Goal: Task Accomplishment & Management: Use online tool/utility

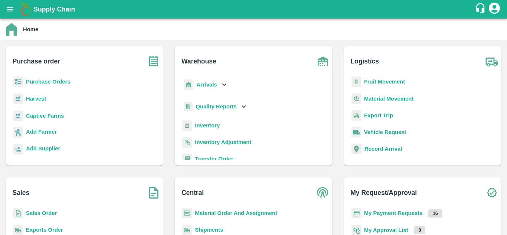
click at [51, 85] on p "Purchase Orders" at bounding box center [48, 82] width 45 height 8
click at [51, 85] on b "Purchase Orders" at bounding box center [48, 82] width 45 height 6
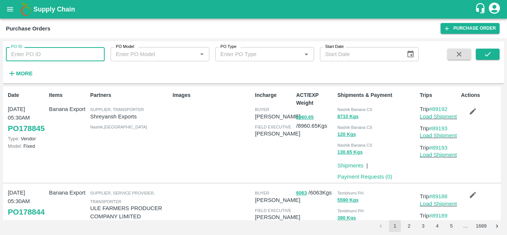
click at [19, 60] on input "PO ID" at bounding box center [55, 54] width 99 height 14
type input "8"
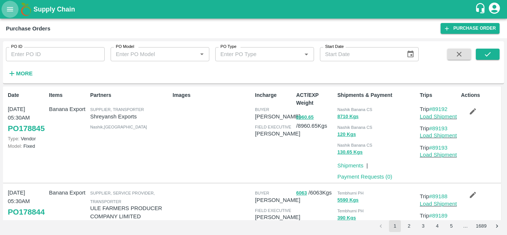
click at [10, 8] on icon "open drawer" at bounding box center [10, 9] width 8 height 8
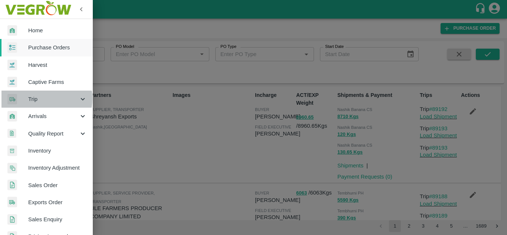
click at [37, 99] on span "Trip" at bounding box center [53, 99] width 51 height 8
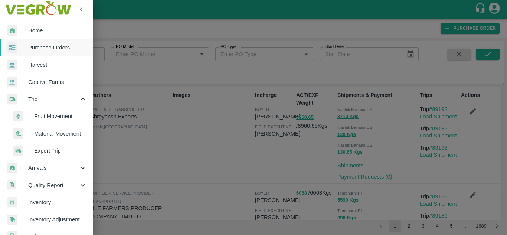
click at [38, 120] on span "Fruit Movement" at bounding box center [60, 116] width 53 height 8
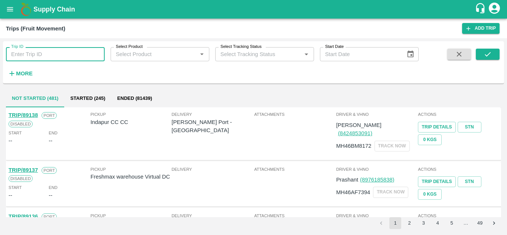
click at [24, 55] on input "Trip ID" at bounding box center [55, 54] width 99 height 14
type input "80043"
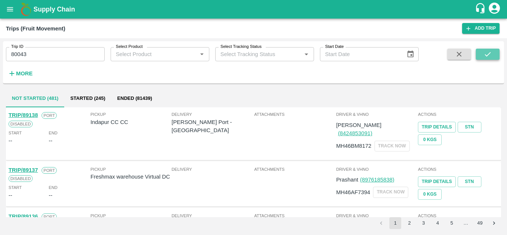
click at [483, 51] on button "submit" at bounding box center [488, 54] width 24 height 11
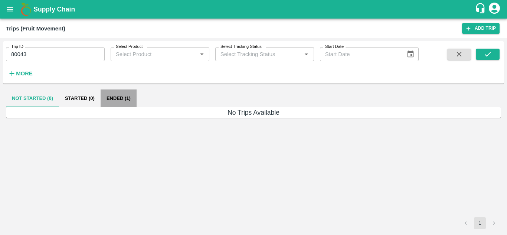
click at [116, 96] on button "Ended (1)" at bounding box center [119, 99] width 36 height 18
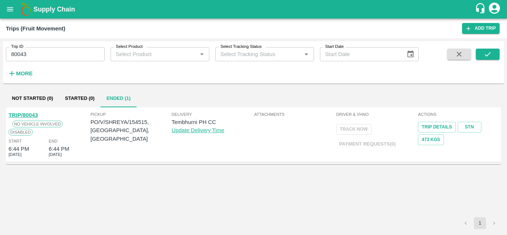
click at [29, 111] on div "TRIP/80043" at bounding box center [23, 115] width 29 height 8
click at [32, 114] on link "TRIP/80043" at bounding box center [23, 115] width 29 height 6
click at [38, 50] on input "80043" at bounding box center [55, 54] width 99 height 14
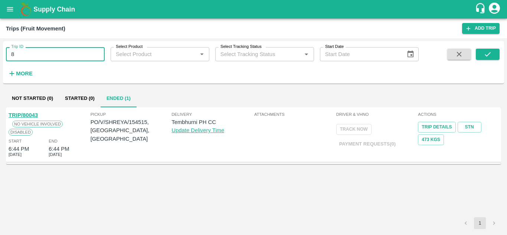
type input "8"
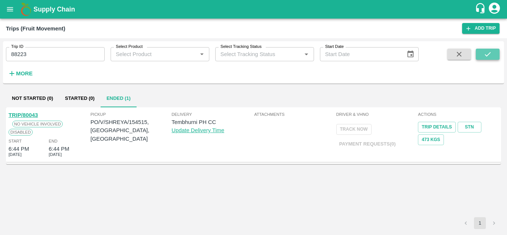
click at [490, 58] on icon "submit" at bounding box center [488, 54] width 8 height 8
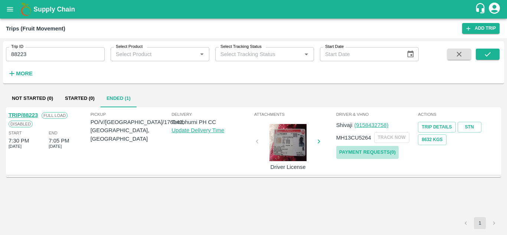
click at [371, 153] on link "Payment Requests( 0 )" at bounding box center [368, 152] width 62 height 13
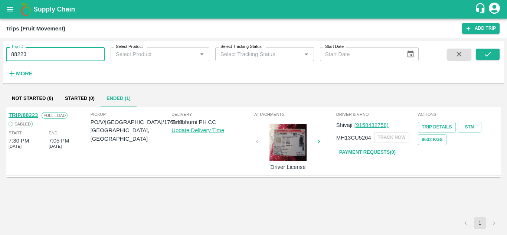
click at [36, 52] on input "88223" at bounding box center [55, 54] width 99 height 14
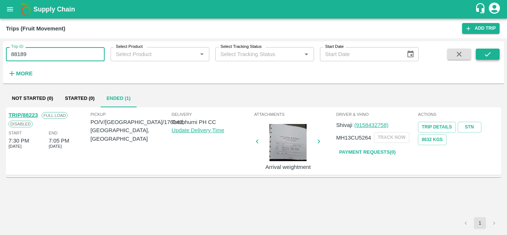
type input "88189"
click at [489, 55] on icon "submit" at bounding box center [488, 54] width 8 height 8
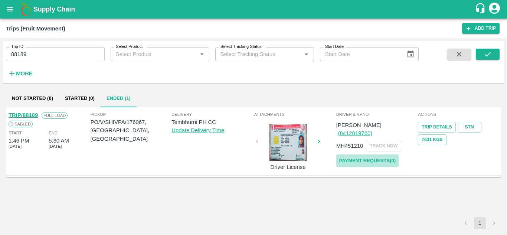
click at [384, 155] on link "Payment Requests( 0 )" at bounding box center [368, 161] width 62 height 13
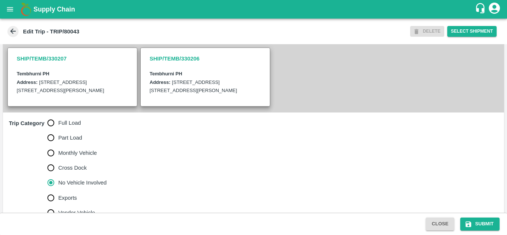
scroll to position [219, 0]
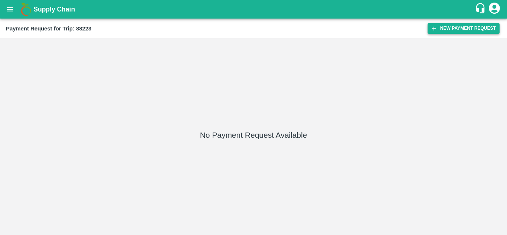
click at [451, 23] on button "New Payment Request" at bounding box center [464, 28] width 72 height 11
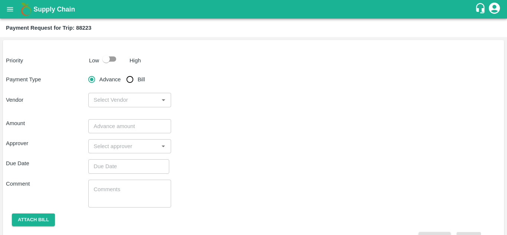
click at [131, 81] on input "Bill" at bounding box center [130, 79] width 15 height 15
radio input "true"
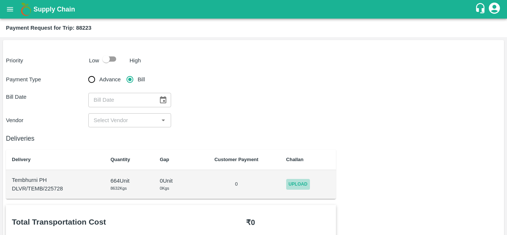
click at [299, 184] on span "Upload" at bounding box center [298, 184] width 24 height 11
click at [0, 0] on input "Upload" at bounding box center [0, 0] width 0 height 0
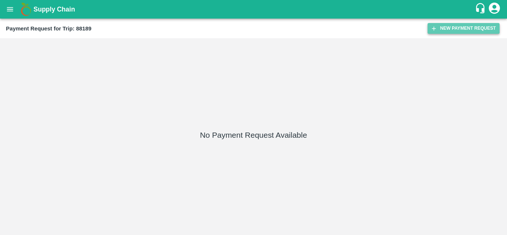
click at [473, 25] on button "New Payment Request" at bounding box center [464, 28] width 72 height 11
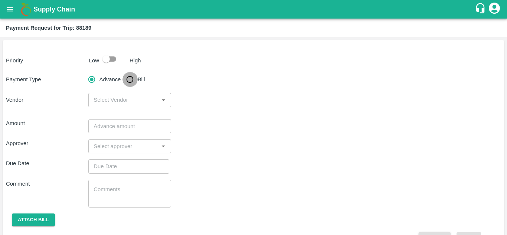
click at [126, 83] on input "Bill" at bounding box center [130, 79] width 15 height 15
radio input "true"
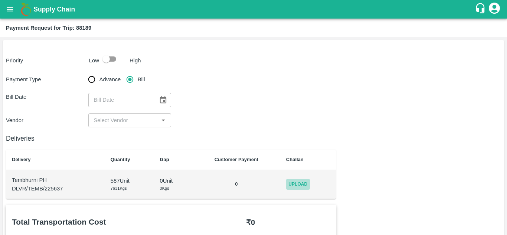
click at [302, 184] on span "Upload" at bounding box center [298, 184] width 24 height 11
click at [0, 0] on input "Upload" at bounding box center [0, 0] width 0 height 0
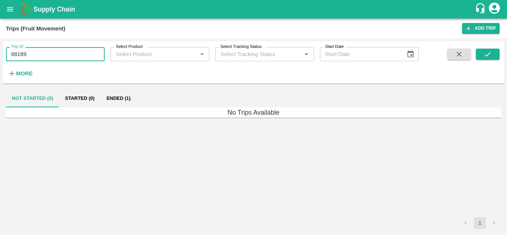
click at [40, 49] on input "88189" at bounding box center [55, 54] width 99 height 14
type input "88078"
click at [494, 58] on button "submit" at bounding box center [488, 54] width 24 height 11
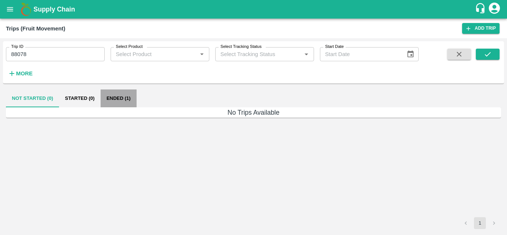
click at [121, 94] on button "Ended (1)" at bounding box center [119, 99] width 36 height 18
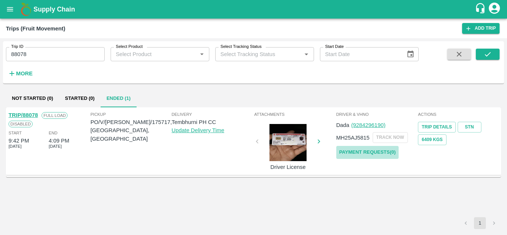
click at [386, 152] on link "Payment Requests( 0 )" at bounding box center [368, 152] width 62 height 13
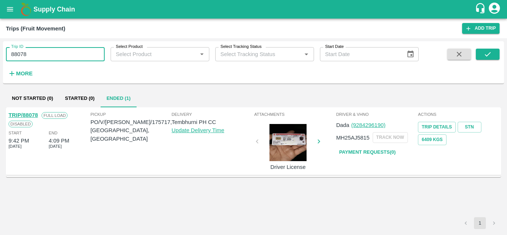
click at [43, 52] on input "88078" at bounding box center [55, 54] width 99 height 14
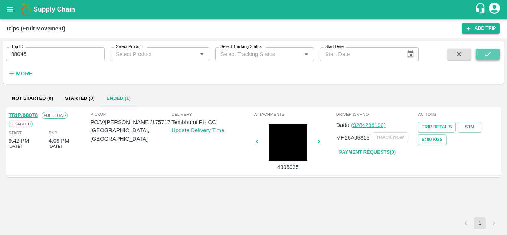
click at [491, 56] on icon "submit" at bounding box center [488, 54] width 8 height 8
click at [481, 54] on button "submit" at bounding box center [488, 54] width 24 height 11
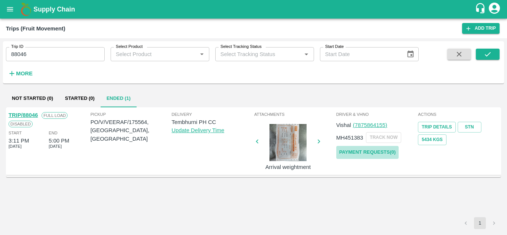
click at [367, 148] on link "Payment Requests( 0 )" at bounding box center [368, 152] width 62 height 13
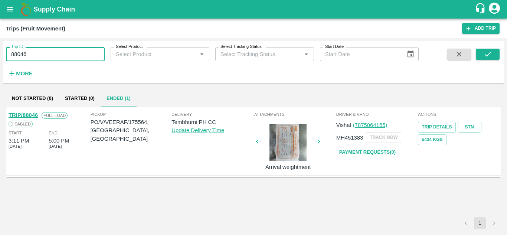
click at [37, 56] on input "88046" at bounding box center [55, 54] width 99 height 14
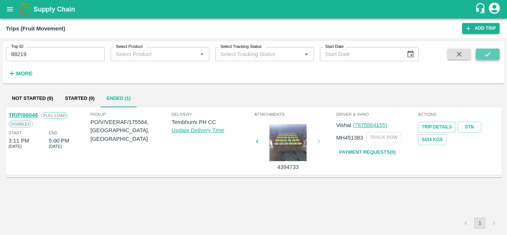
click at [481, 50] on button "submit" at bounding box center [488, 54] width 24 height 11
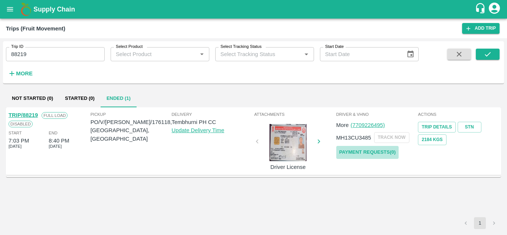
click at [377, 153] on link "Payment Requests( 0 )" at bounding box center [368, 152] width 62 height 13
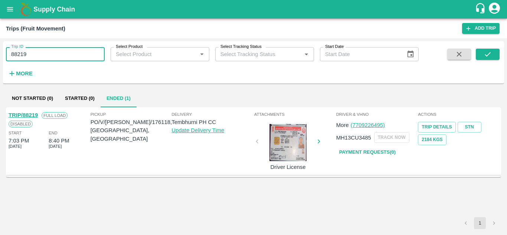
click at [41, 59] on input "88219" at bounding box center [55, 54] width 99 height 14
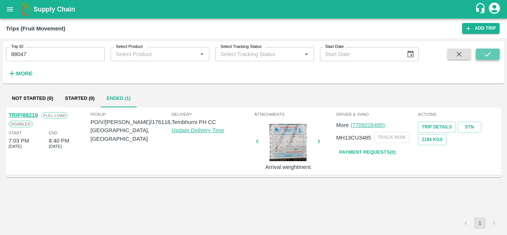
click at [483, 52] on button "submit" at bounding box center [488, 54] width 24 height 11
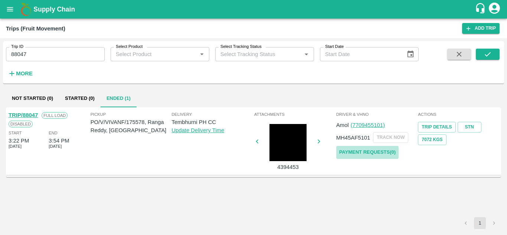
click at [361, 150] on link "Payment Requests( 0 )" at bounding box center [368, 152] width 62 height 13
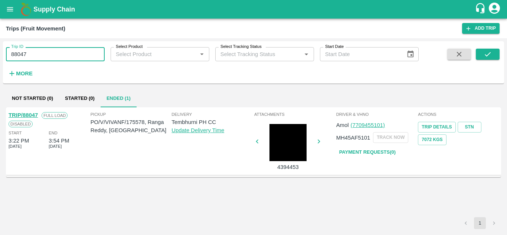
click at [37, 56] on input "88047" at bounding box center [55, 54] width 99 height 14
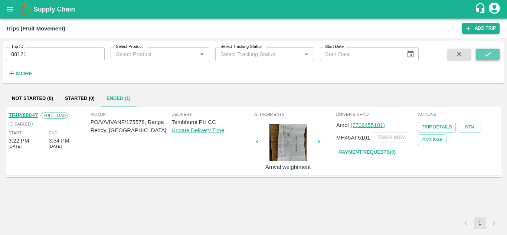
click at [483, 54] on button "submit" at bounding box center [488, 54] width 24 height 11
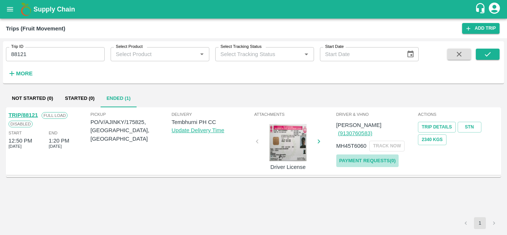
click at [383, 155] on link "Payment Requests( 0 )" at bounding box center [368, 161] width 62 height 13
click at [36, 58] on input "88121" at bounding box center [55, 54] width 99 height 14
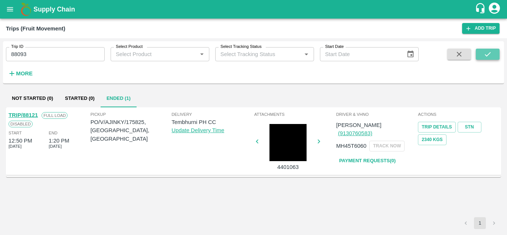
click at [489, 52] on icon "submit" at bounding box center [488, 54] width 8 height 8
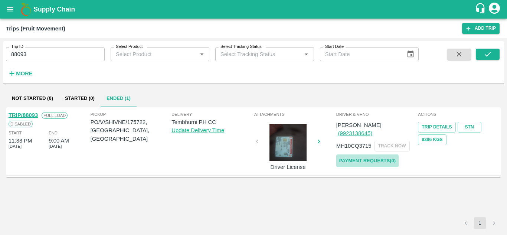
click at [353, 155] on link "Payment Requests( 0 )" at bounding box center [368, 161] width 62 height 13
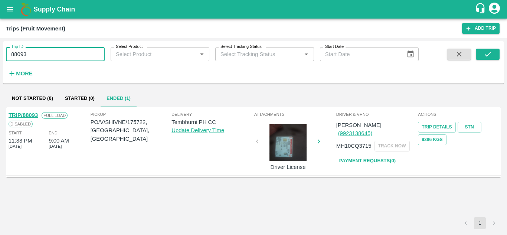
click at [29, 57] on input "88093" at bounding box center [55, 54] width 99 height 14
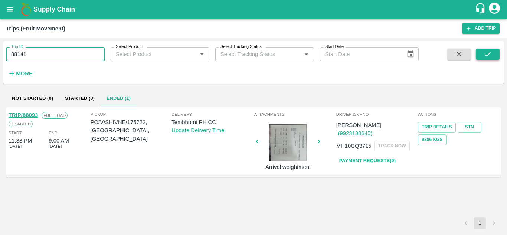
click at [493, 49] on button "submit" at bounding box center [488, 54] width 24 height 11
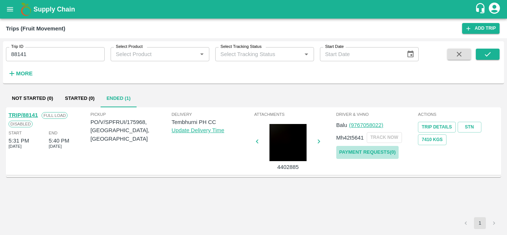
click at [360, 150] on link "Payment Requests( 0 )" at bounding box center [368, 152] width 62 height 13
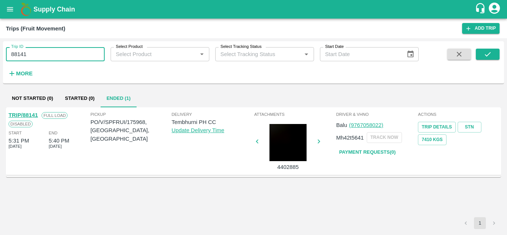
click at [41, 53] on input "88141" at bounding box center [55, 54] width 99 height 14
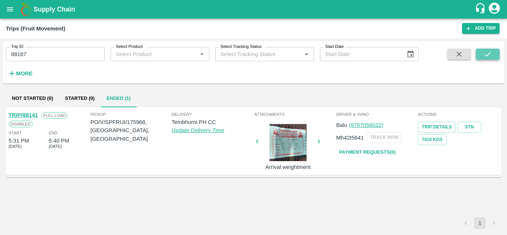
click at [486, 52] on icon "submit" at bounding box center [488, 54] width 8 height 8
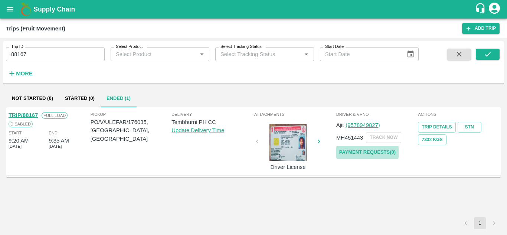
click at [371, 152] on link "Payment Requests( 0 )" at bounding box center [368, 152] width 62 height 13
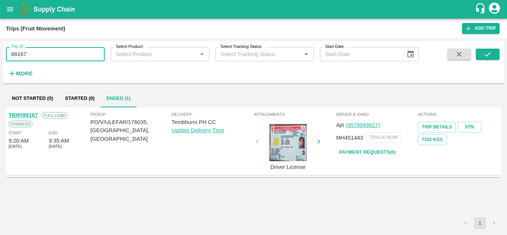
click at [34, 51] on input "88167" at bounding box center [55, 54] width 99 height 14
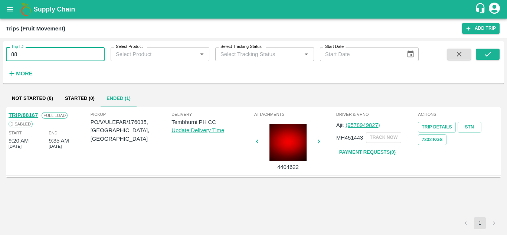
click at [23, 53] on input "88" at bounding box center [55, 54] width 99 height 14
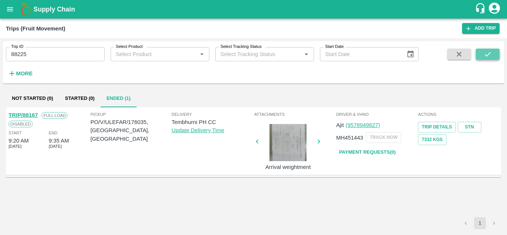
click at [486, 53] on icon "submit" at bounding box center [488, 54] width 8 height 8
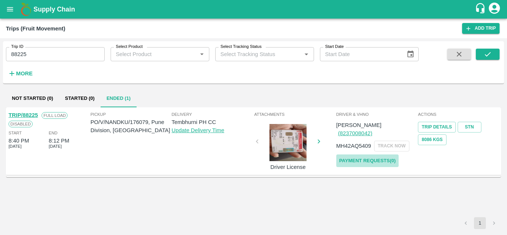
click at [363, 155] on link "Payment Requests( 0 )" at bounding box center [368, 161] width 62 height 13
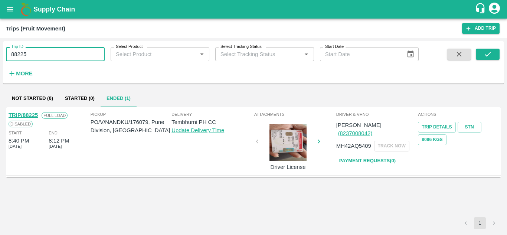
click at [39, 54] on input "88225" at bounding box center [55, 54] width 99 height 14
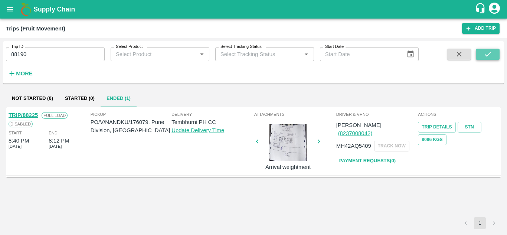
click at [482, 59] on button "submit" at bounding box center [488, 54] width 24 height 11
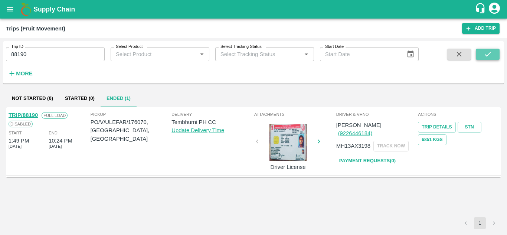
click at [489, 52] on icon "submit" at bounding box center [488, 54] width 8 height 8
click at [381, 155] on link "Payment Requests( 0 )" at bounding box center [368, 161] width 62 height 13
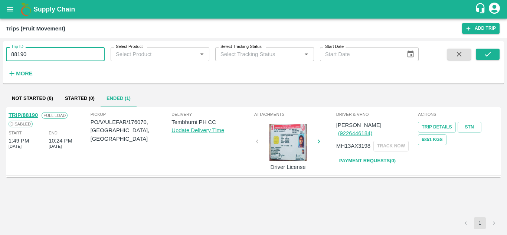
click at [44, 49] on input "88190" at bounding box center [55, 54] width 99 height 14
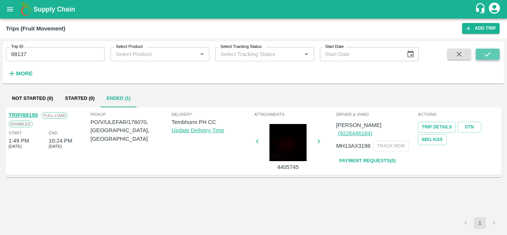
click at [487, 56] on icon "submit" at bounding box center [488, 54] width 8 height 8
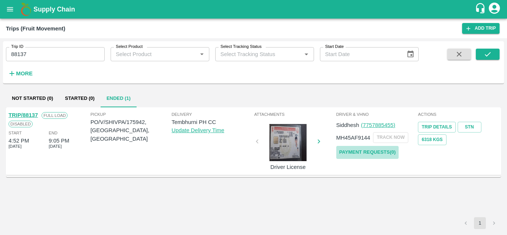
click at [359, 152] on link "Payment Requests( 0 )" at bounding box center [368, 152] width 62 height 13
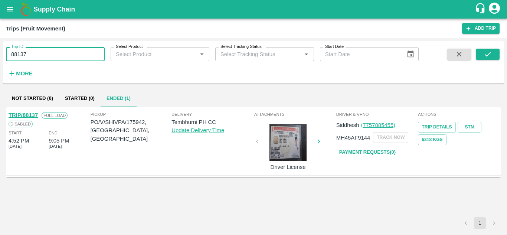
click at [38, 54] on input "88137" at bounding box center [55, 54] width 99 height 14
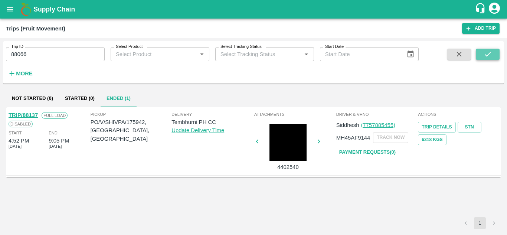
click at [493, 50] on button "submit" at bounding box center [488, 54] width 24 height 11
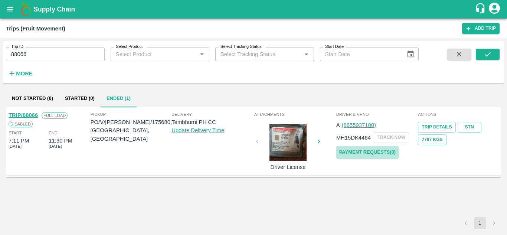
click at [373, 149] on link "Payment Requests( 0 )" at bounding box center [368, 152] width 62 height 13
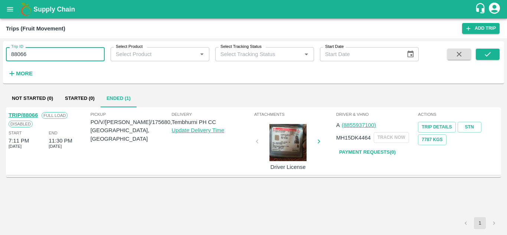
click at [39, 58] on input "88066" at bounding box center [55, 54] width 99 height 14
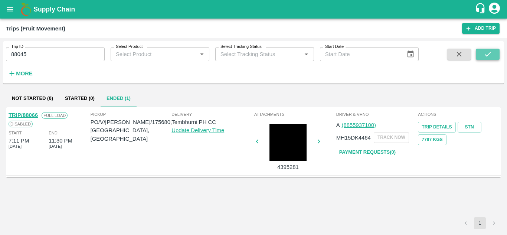
click at [487, 53] on icon "submit" at bounding box center [488, 54] width 8 height 8
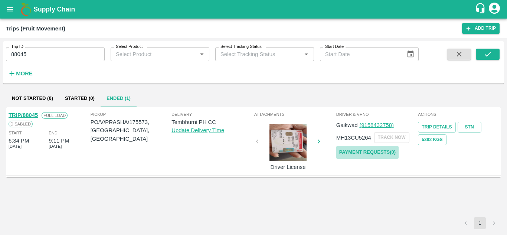
click at [382, 151] on link "Payment Requests( 0 )" at bounding box center [368, 152] width 62 height 13
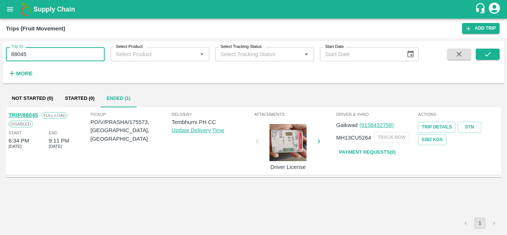
click at [30, 53] on input "88045" at bounding box center [55, 54] width 99 height 14
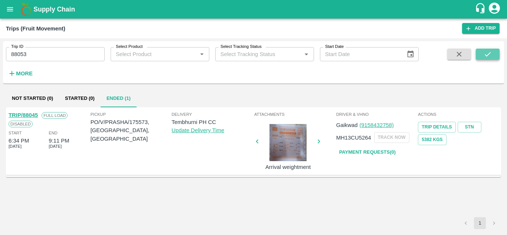
click at [490, 53] on icon "submit" at bounding box center [488, 54] width 8 height 8
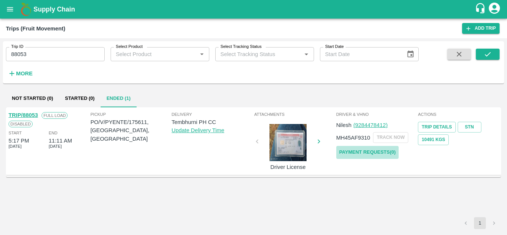
click at [374, 154] on link "Payment Requests( 0 )" at bounding box center [368, 152] width 62 height 13
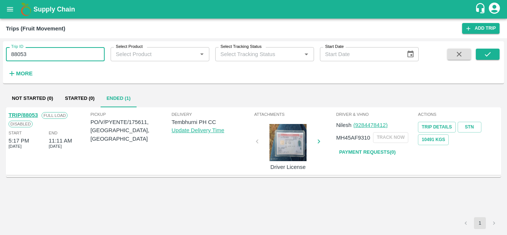
click at [40, 48] on input "88053" at bounding box center [55, 54] width 99 height 14
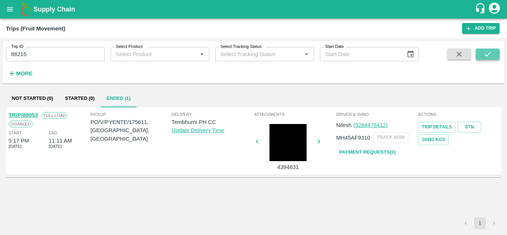
click at [485, 49] on button "submit" at bounding box center [488, 54] width 24 height 11
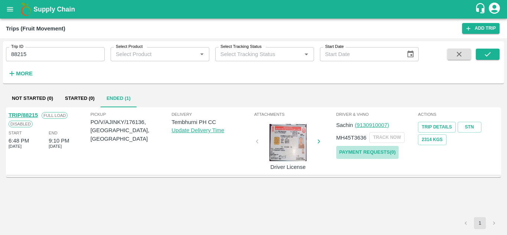
click at [368, 153] on link "Payment Requests( 0 )" at bounding box center [368, 152] width 62 height 13
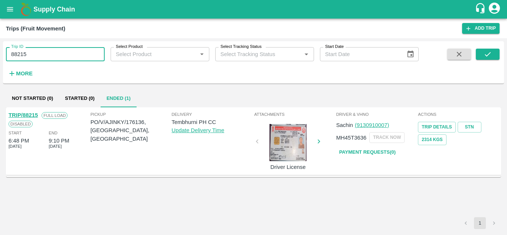
click at [35, 56] on input "88215" at bounding box center [55, 54] width 99 height 14
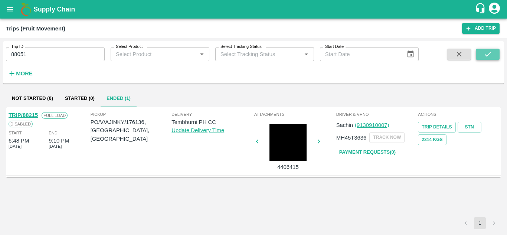
click at [489, 49] on button "submit" at bounding box center [488, 54] width 24 height 11
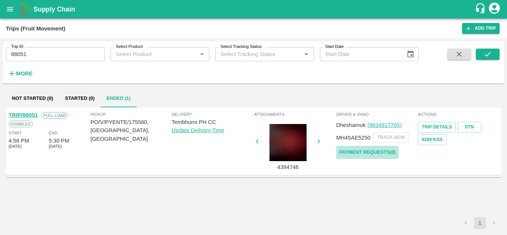
click at [364, 148] on link "Payment Requests( 0 )" at bounding box center [368, 152] width 62 height 13
drag, startPoint x: 37, startPoint y: 45, endPoint x: 35, endPoint y: 59, distance: 13.8
click at [35, 59] on div "Trip ID 88051 Trip ID" at bounding box center [52, 51] width 105 height 20
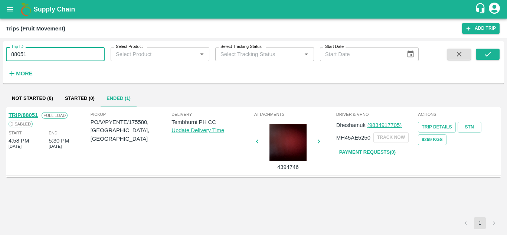
click at [35, 59] on input "88051" at bounding box center [55, 54] width 99 height 14
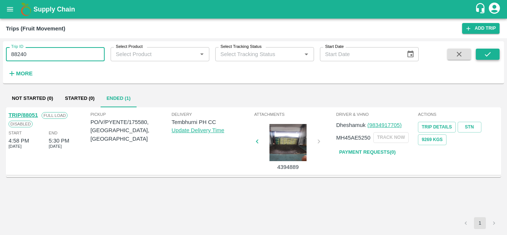
type input "88240"
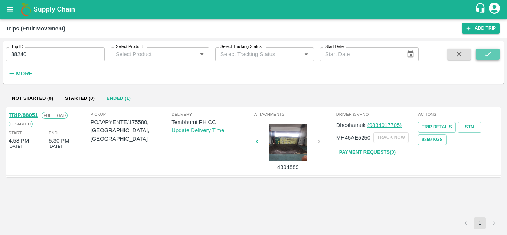
click at [495, 56] on button "submit" at bounding box center [488, 54] width 24 height 11
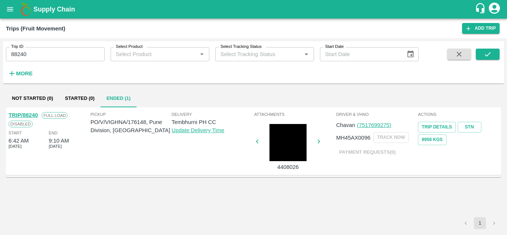
click at [28, 116] on link "TRIP/88240" at bounding box center [23, 115] width 29 height 6
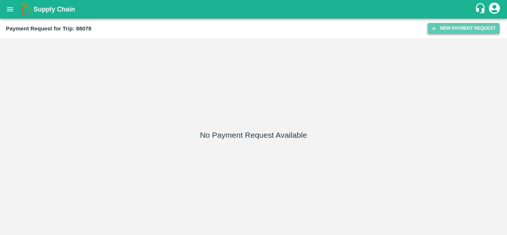
click at [472, 25] on button "New Payment Request" at bounding box center [464, 28] width 72 height 11
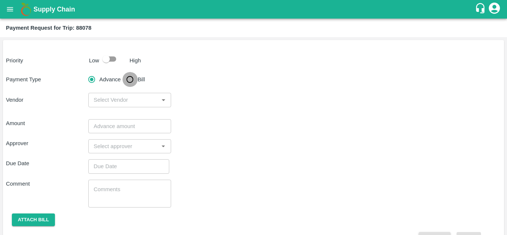
click at [127, 77] on input "Bill" at bounding box center [130, 79] width 15 height 15
radio input "true"
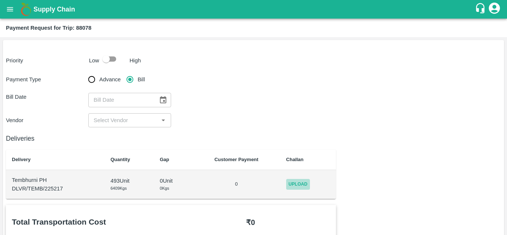
click at [303, 186] on span "Upload" at bounding box center [298, 184] width 24 height 11
click at [0, 0] on input "Upload" at bounding box center [0, 0] width 0 height 0
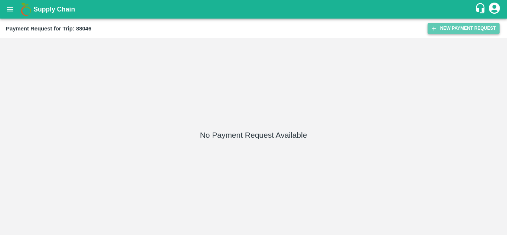
click at [455, 26] on button "New Payment Request" at bounding box center [464, 28] width 72 height 11
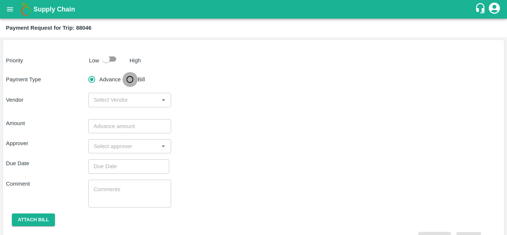
click at [131, 79] on input "Bill" at bounding box center [130, 79] width 15 height 15
radio input "true"
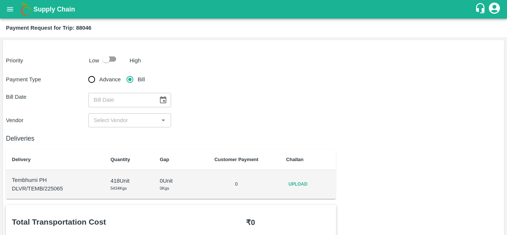
click at [306, 184] on span "Upload" at bounding box center [298, 184] width 24 height 11
click at [0, 0] on input "Upload" at bounding box center [0, 0] width 0 height 0
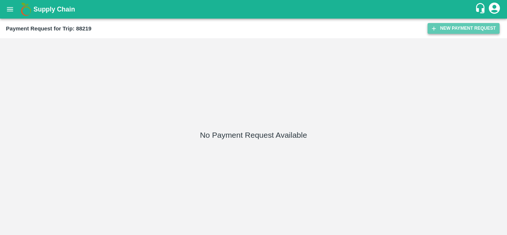
click at [452, 23] on button "New Payment Request" at bounding box center [464, 28] width 72 height 11
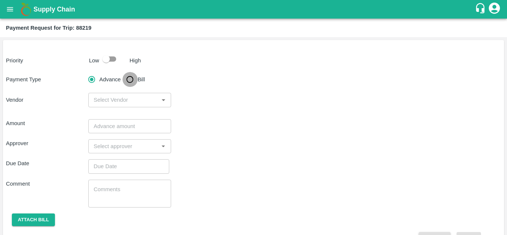
click at [130, 82] on input "Bill" at bounding box center [130, 79] width 15 height 15
radio input "true"
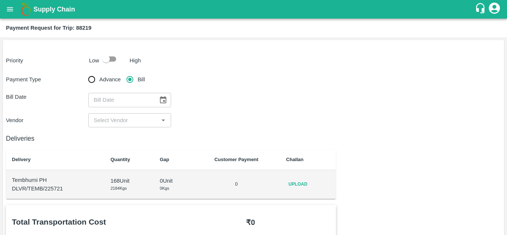
click at [306, 186] on span "Upload" at bounding box center [298, 184] width 24 height 11
click at [0, 0] on input "Upload" at bounding box center [0, 0] width 0 height 0
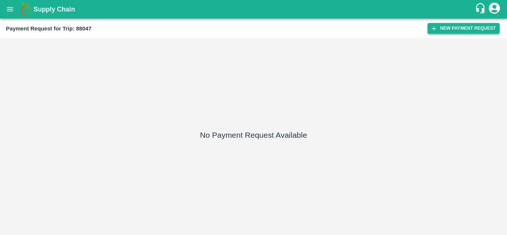
click at [464, 25] on button "New Payment Request" at bounding box center [464, 28] width 72 height 11
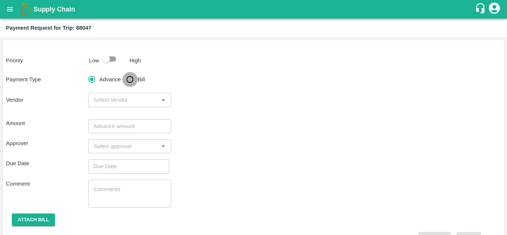
click at [133, 77] on input "Bill" at bounding box center [130, 79] width 15 height 15
radio input "true"
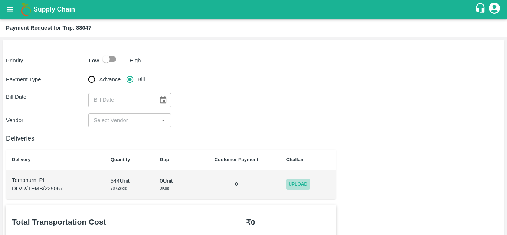
click at [297, 185] on span "Upload" at bounding box center [298, 184] width 24 height 11
click at [0, 0] on input "Upload" at bounding box center [0, 0] width 0 height 0
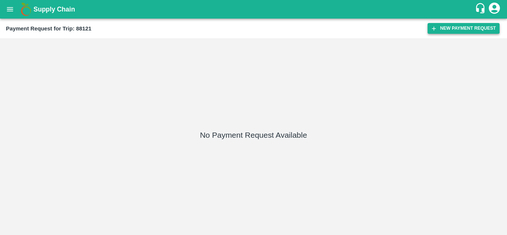
click at [455, 34] on button "New Payment Request" at bounding box center [464, 28] width 72 height 11
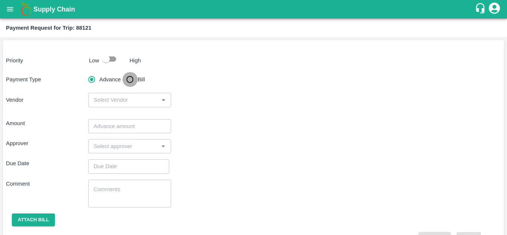
click at [130, 79] on input "Bill" at bounding box center [130, 79] width 15 height 15
radio input "true"
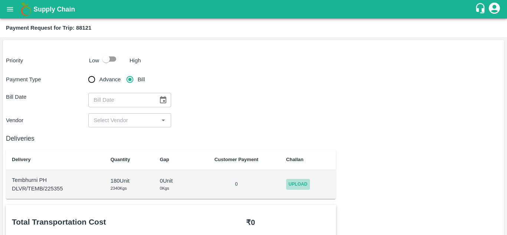
click at [301, 182] on span "Upload" at bounding box center [298, 184] width 24 height 11
click at [0, 0] on input "Upload" at bounding box center [0, 0] width 0 height 0
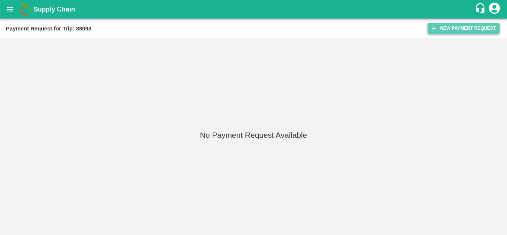
click at [455, 27] on button "New Payment Request" at bounding box center [464, 28] width 72 height 11
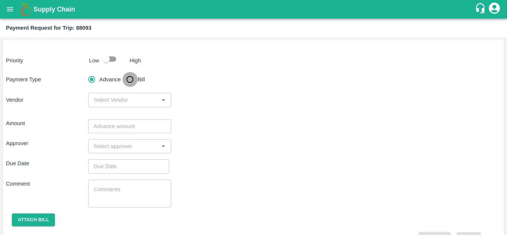
click at [129, 80] on input "Bill" at bounding box center [130, 79] width 15 height 15
radio input "true"
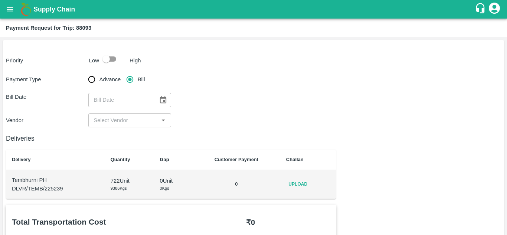
click at [306, 182] on span "Upload" at bounding box center [298, 184] width 24 height 11
click at [0, 0] on input "Upload" at bounding box center [0, 0] width 0 height 0
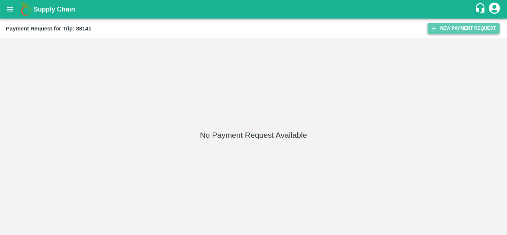
click at [460, 25] on button "New Payment Request" at bounding box center [464, 28] width 72 height 11
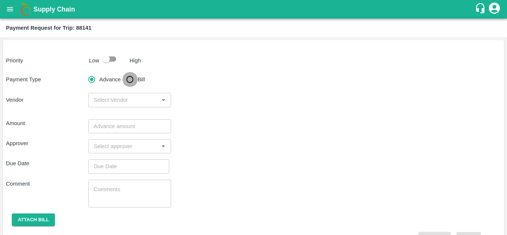
click at [127, 79] on input "Bill" at bounding box center [130, 79] width 15 height 15
radio input "true"
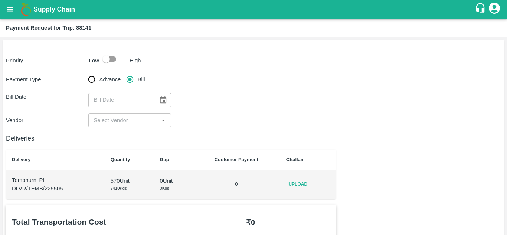
click at [305, 183] on span "Upload" at bounding box center [298, 184] width 24 height 11
click at [0, 0] on input "Upload" at bounding box center [0, 0] width 0 height 0
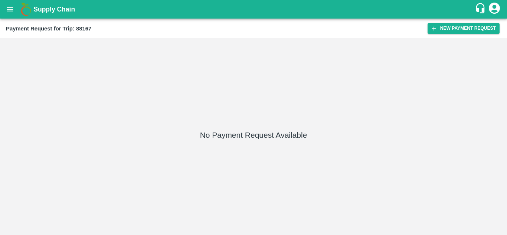
click at [471, 21] on div "Payment Request for Trip: 88167 New Payment Request" at bounding box center [253, 29] width 507 height 20
click at [457, 27] on button "New Payment Request" at bounding box center [464, 28] width 72 height 11
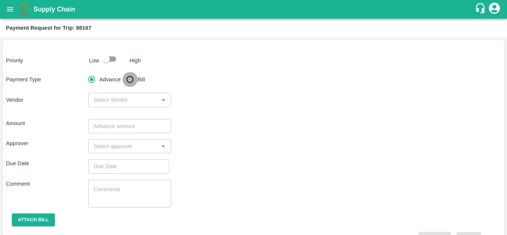
click at [130, 78] on input "Bill" at bounding box center [130, 79] width 15 height 15
radio input "true"
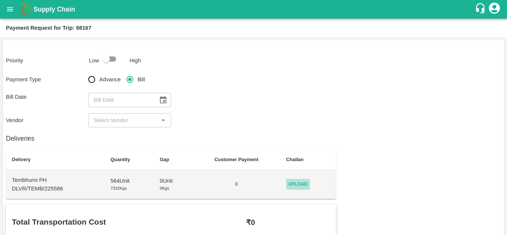
click at [299, 184] on span "Upload" at bounding box center [298, 184] width 24 height 11
click at [0, 0] on input "Upload" at bounding box center [0, 0] width 0 height 0
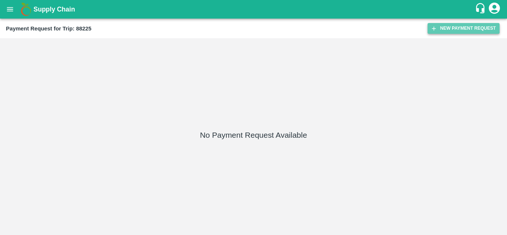
click at [458, 29] on button "New Payment Request" at bounding box center [464, 28] width 72 height 11
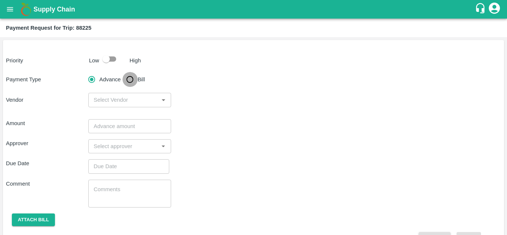
click at [131, 81] on input "Bill" at bounding box center [130, 79] width 15 height 15
radio input "true"
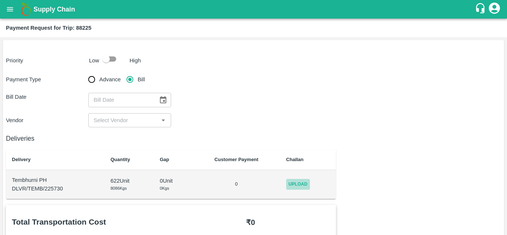
click at [301, 184] on span "Upload" at bounding box center [298, 184] width 24 height 11
click at [0, 0] on input "Upload" at bounding box center [0, 0] width 0 height 0
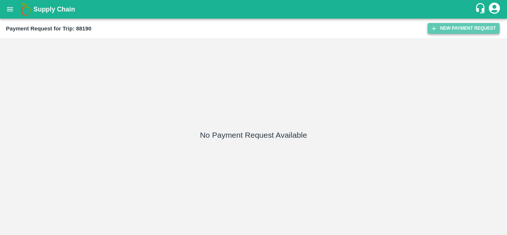
click at [462, 23] on button "New Payment Request" at bounding box center [464, 28] width 72 height 11
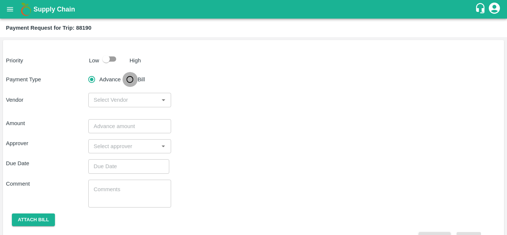
click at [131, 78] on input "Bill" at bounding box center [130, 79] width 15 height 15
radio input "true"
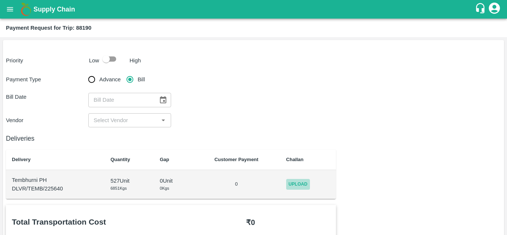
click at [300, 183] on span "Upload" at bounding box center [298, 184] width 24 height 11
click at [0, 0] on input "Upload" at bounding box center [0, 0] width 0 height 0
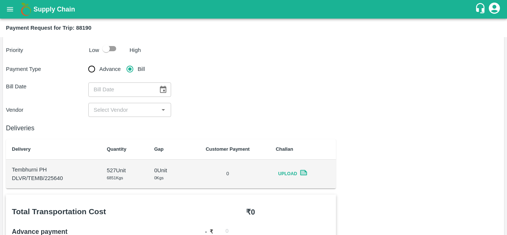
scroll to position [7, 0]
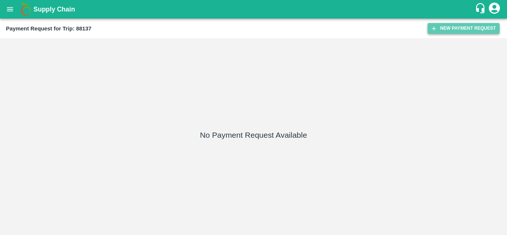
click at [457, 26] on button "New Payment Request" at bounding box center [464, 28] width 72 height 11
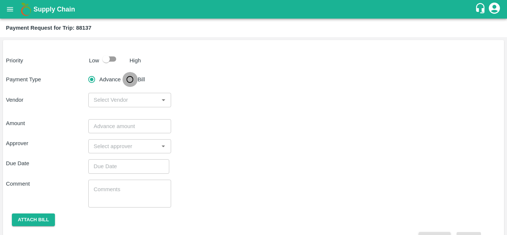
click at [135, 77] on input "Bill" at bounding box center [130, 79] width 15 height 15
radio input "true"
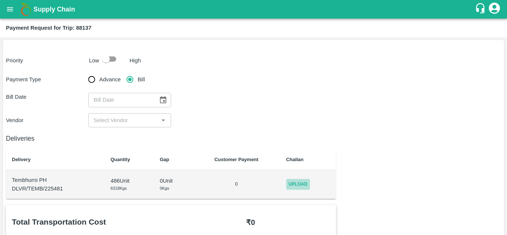
click at [298, 181] on span "Upload" at bounding box center [298, 184] width 24 height 11
click at [0, 0] on input "Upload" at bounding box center [0, 0] width 0 height 0
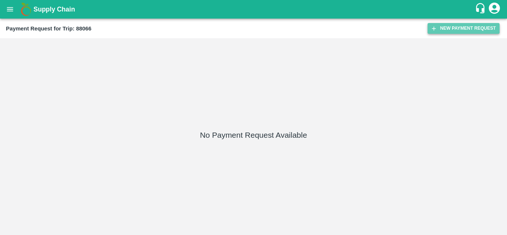
click at [468, 30] on button "New Payment Request" at bounding box center [464, 28] width 72 height 11
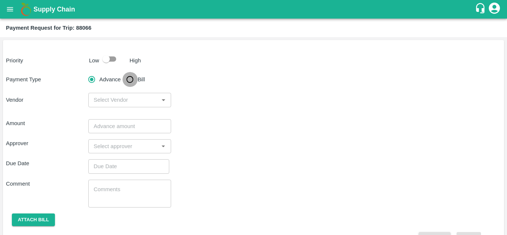
click at [130, 80] on input "Bill" at bounding box center [130, 79] width 15 height 15
radio input "true"
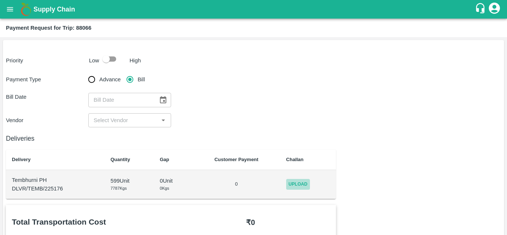
click at [299, 180] on span "Upload" at bounding box center [298, 184] width 24 height 11
click at [0, 0] on input "Upload" at bounding box center [0, 0] width 0 height 0
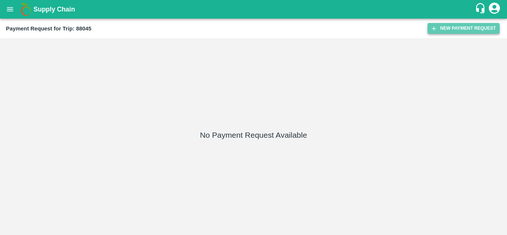
click at [461, 24] on button "New Payment Request" at bounding box center [464, 28] width 72 height 11
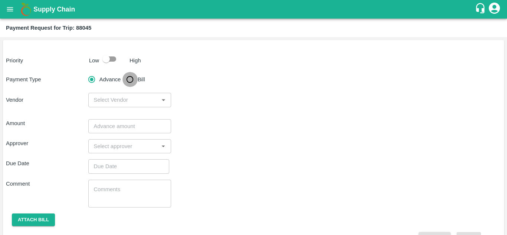
click at [131, 79] on input "Bill" at bounding box center [130, 79] width 15 height 15
radio input "true"
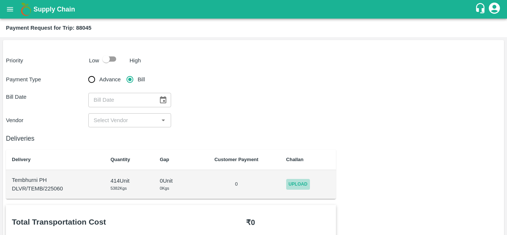
click at [310, 187] on span "Upload" at bounding box center [298, 184] width 24 height 11
click at [0, 0] on input "Upload" at bounding box center [0, 0] width 0 height 0
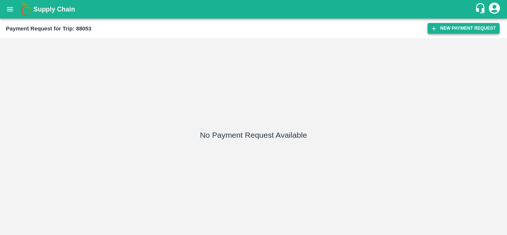
click at [452, 30] on button "New Payment Request" at bounding box center [464, 28] width 72 height 11
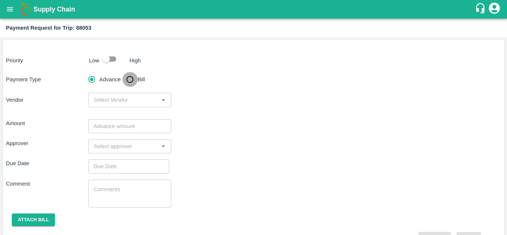
click at [133, 79] on input "Bill" at bounding box center [130, 79] width 15 height 15
radio input "true"
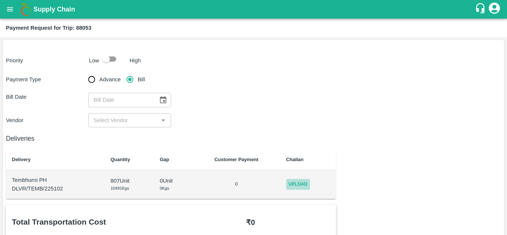
click at [296, 179] on span "Upload" at bounding box center [298, 184] width 24 height 11
click at [0, 0] on input "Upload" at bounding box center [0, 0] width 0 height 0
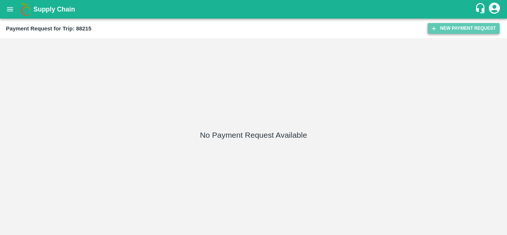
click at [464, 27] on button "New Payment Request" at bounding box center [464, 28] width 72 height 11
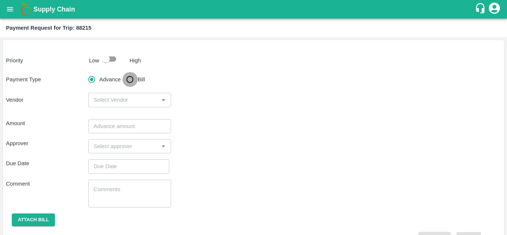
click at [127, 76] on input "Bill" at bounding box center [130, 79] width 15 height 15
radio input "true"
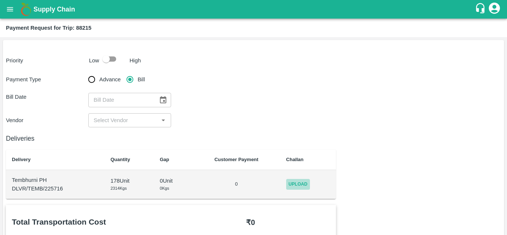
click at [299, 185] on span "Upload" at bounding box center [298, 184] width 24 height 11
click at [0, 0] on input "Upload" at bounding box center [0, 0] width 0 height 0
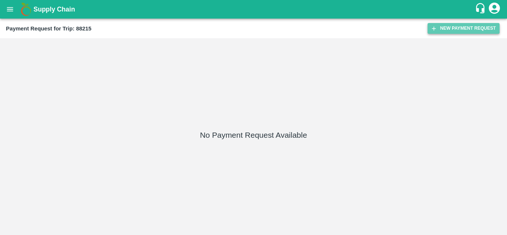
click at [458, 29] on button "New Payment Request" at bounding box center [464, 28] width 72 height 11
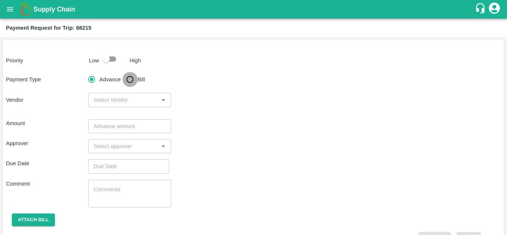
click at [128, 82] on input "Bill" at bounding box center [130, 79] width 15 height 15
radio input "true"
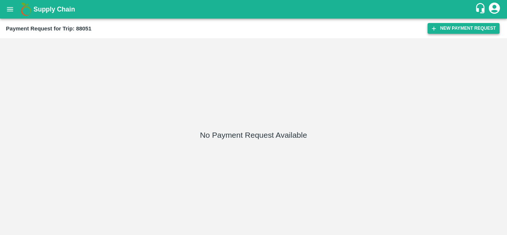
click at [453, 28] on button "New Payment Request" at bounding box center [464, 28] width 72 height 11
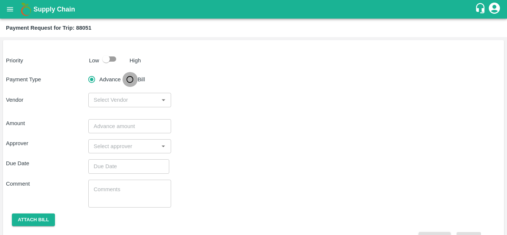
click at [130, 74] on input "Bill" at bounding box center [130, 79] width 15 height 15
radio input "true"
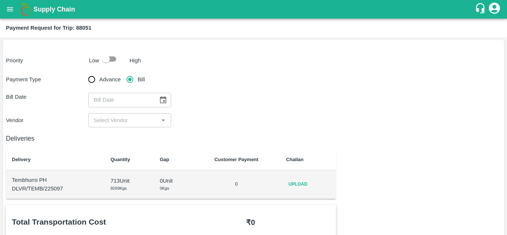
click at [298, 178] on td "Upload" at bounding box center [308, 184] width 56 height 29
click at [301, 183] on span "Upload" at bounding box center [298, 184] width 24 height 11
click at [0, 0] on input "Upload" at bounding box center [0, 0] width 0 height 0
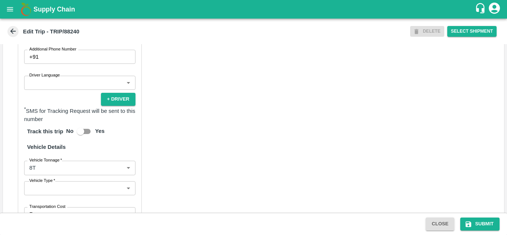
scroll to position [442, 0]
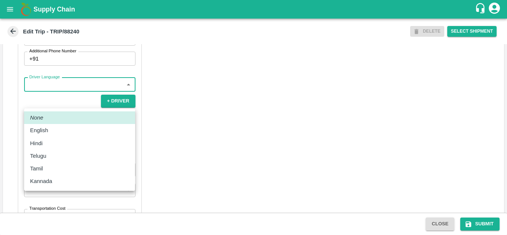
click at [75, 99] on body "Supply Chain Edit Trip - TRIP/88240 DELETE Select Shipment Trip Details Trip Ty…" at bounding box center [253, 117] width 507 height 235
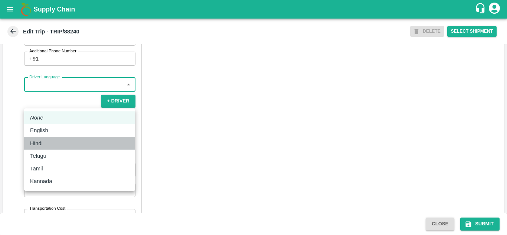
click at [48, 146] on div "Hindi" at bounding box center [79, 143] width 99 height 8
type input "hi"
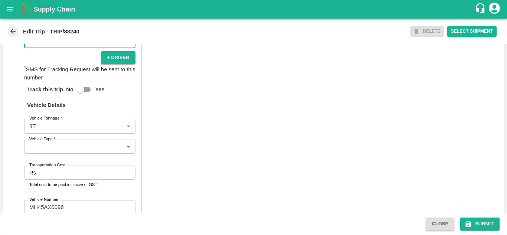
scroll to position [487, 0]
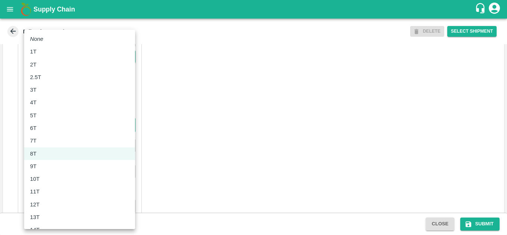
click at [56, 142] on body "Supply Chain Edit Trip - TRIP/88240 DELETE Select Shipment Trip Details Trip Ty…" at bounding box center [253, 117] width 507 height 235
click at [246, 122] on div at bounding box center [253, 117] width 507 height 235
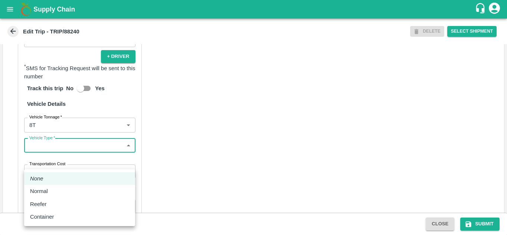
click at [108, 162] on body "Supply Chain Edit Trip - TRIP/88240 DELETE Select Shipment Trip Details Trip Ty…" at bounding box center [253, 117] width 507 height 235
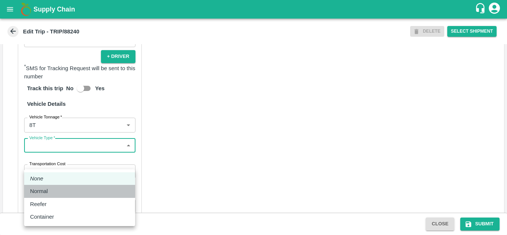
click at [54, 192] on div "Normal" at bounding box center [79, 191] width 99 height 8
type input "Normal"
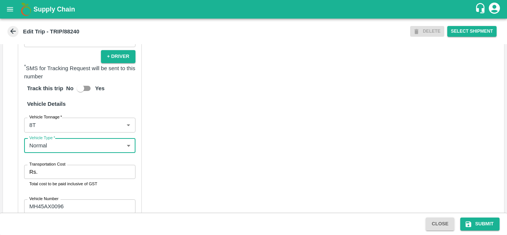
click at [55, 179] on input "Transportation Cost" at bounding box center [87, 172] width 95 height 14
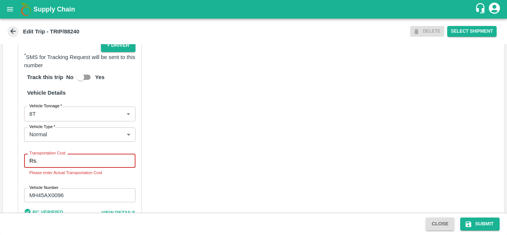
scroll to position [500, 0]
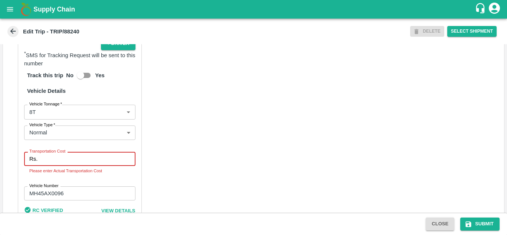
click at [41, 166] on input "Transportation Cost" at bounding box center [87, 159] width 95 height 14
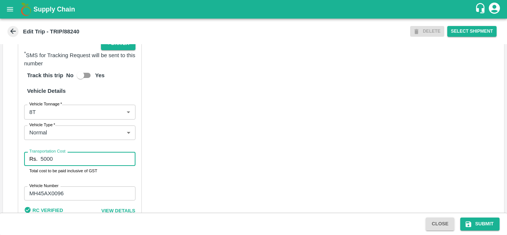
type input "5000"
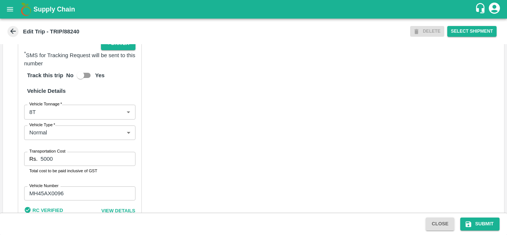
click at [199, 165] on div "Partner Details Partner   * Partner Add Transporter Driver 1 Details Driver Nam…" at bounding box center [253, 57] width 501 height 372
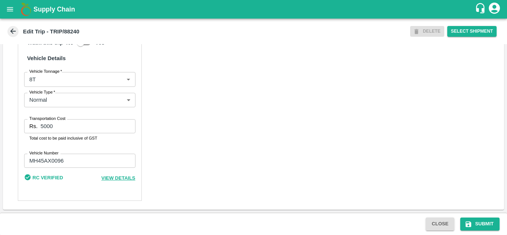
scroll to position [549, 0]
click at [486, 225] on button "Submit" at bounding box center [480, 224] width 39 height 13
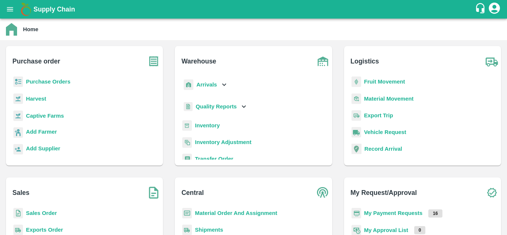
click at [41, 90] on div "Purchase Orders" at bounding box center [84, 85] width 145 height 17
click at [44, 83] on b "Purchase Orders" at bounding box center [48, 82] width 45 height 6
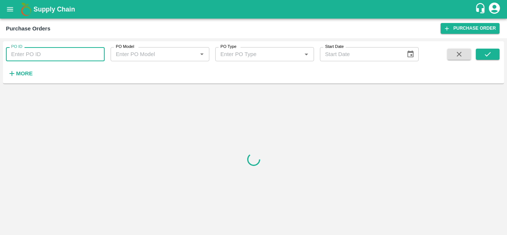
click at [29, 52] on input "PO ID" at bounding box center [55, 54] width 99 height 14
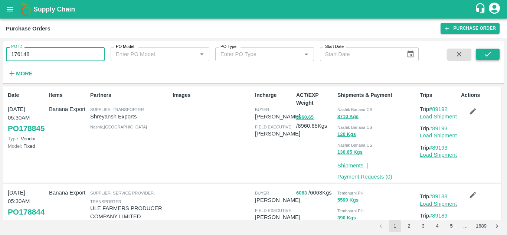
type input "176148"
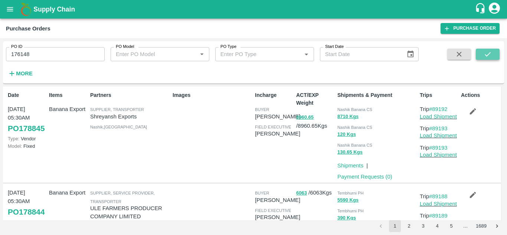
click at [487, 56] on icon "submit" at bounding box center [488, 54] width 6 height 4
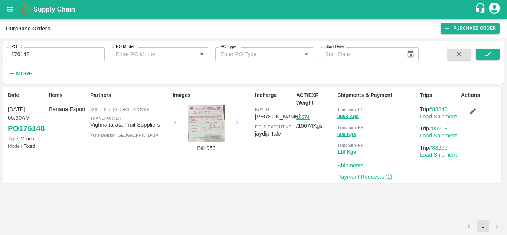
click at [438, 119] on link "Load Shipment" at bounding box center [438, 117] width 37 height 6
click at [445, 108] on link "#88240" at bounding box center [438, 109] width 19 height 6
click at [444, 116] on link "Load Shipment" at bounding box center [438, 117] width 37 height 6
click at [25, 69] on h6 "More" at bounding box center [24, 74] width 17 height 10
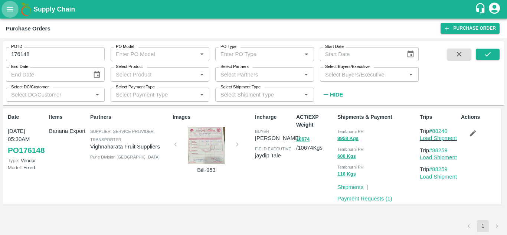
click at [7, 4] on button "open drawer" at bounding box center [9, 9] width 17 height 17
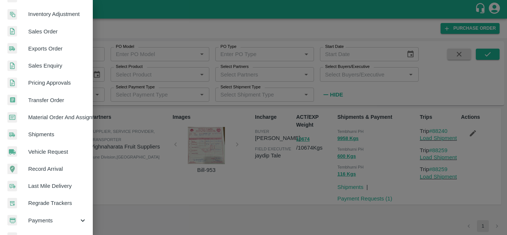
scroll to position [188, 0]
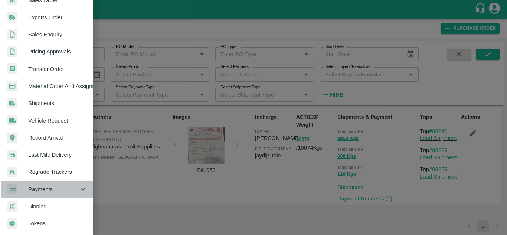
click at [56, 185] on span "Payments" at bounding box center [53, 189] width 51 height 8
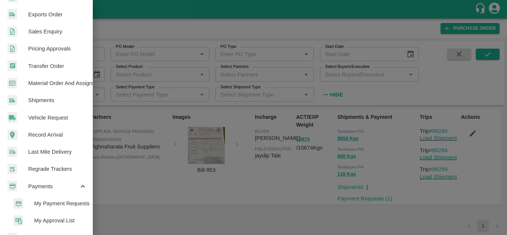
click at [56, 203] on span "My Payment Requests" at bounding box center [60, 203] width 53 height 8
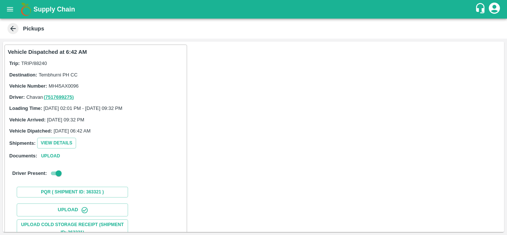
scroll to position [115, 0]
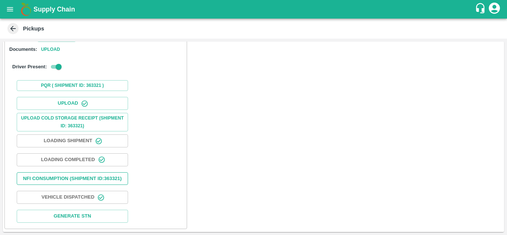
click at [87, 174] on button "Nfi Consumption (SHIPMENT ID: 363321 )" at bounding box center [72, 178] width 111 height 13
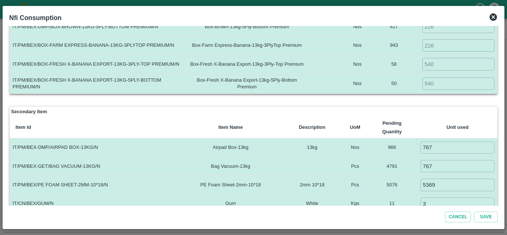
scroll to position [0, 0]
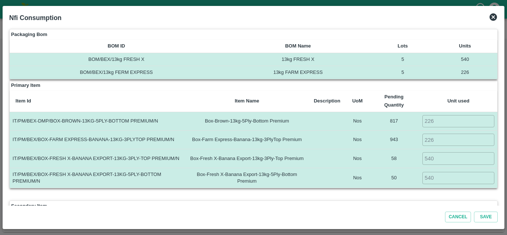
click at [496, 14] on icon at bounding box center [493, 17] width 9 height 9
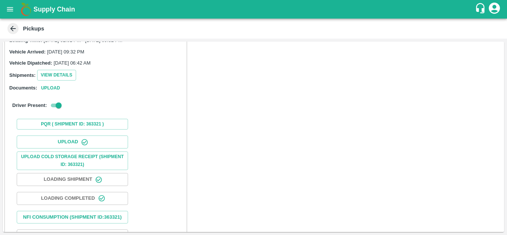
scroll to position [68, 0]
click at [51, 104] on input "checkbox" at bounding box center [58, 105] width 27 height 9
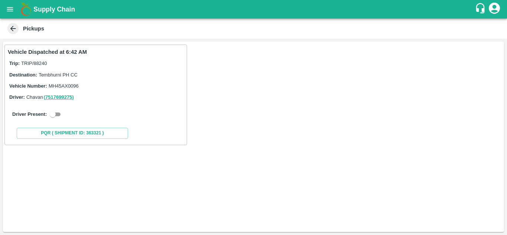
scroll to position [0, 0]
click at [57, 114] on input "checkbox" at bounding box center [52, 114] width 27 height 9
checkbox input "true"
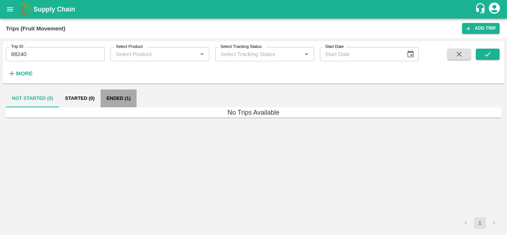
click at [123, 95] on button "Ended (1)" at bounding box center [119, 99] width 36 height 18
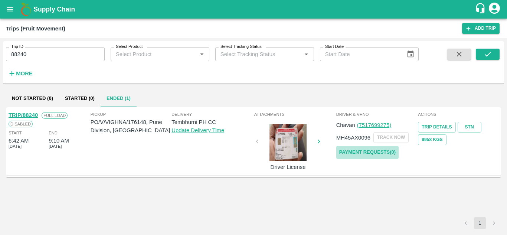
click at [384, 153] on link "Payment Requests( 0 )" at bounding box center [368, 152] width 62 height 13
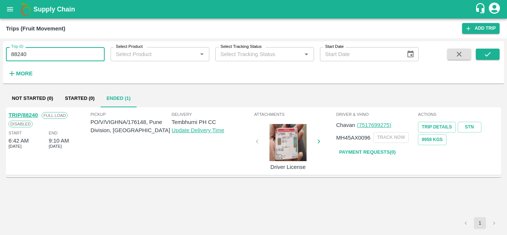
click at [34, 61] on input "88240" at bounding box center [55, 54] width 99 height 14
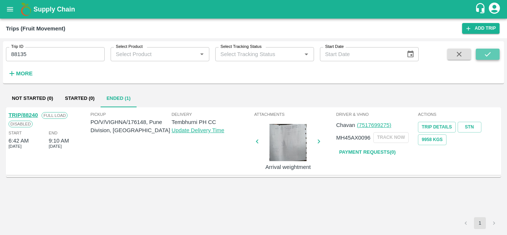
click at [490, 55] on icon "submit" at bounding box center [488, 54] width 8 height 8
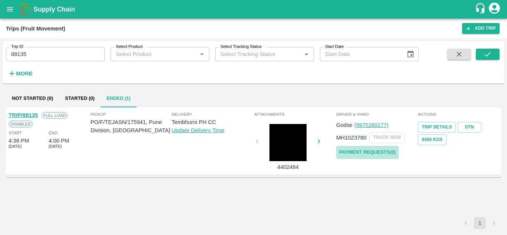
click at [375, 148] on link "Payment Requests( 0 )" at bounding box center [368, 152] width 62 height 13
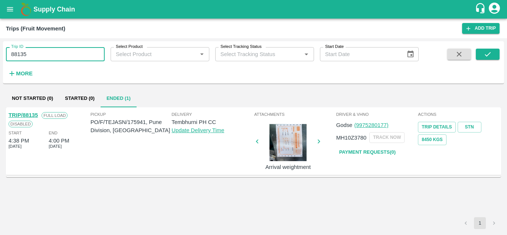
click at [40, 49] on input "88135" at bounding box center [55, 54] width 99 height 14
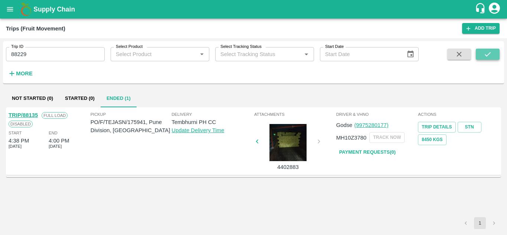
click at [490, 54] on icon "submit" at bounding box center [488, 54] width 8 height 8
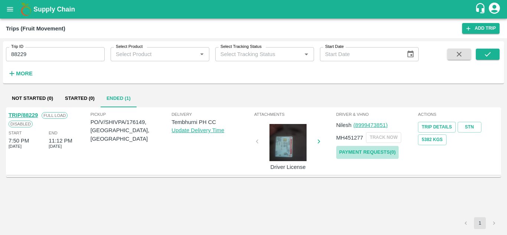
click at [386, 149] on link "Payment Requests( 0 )" at bounding box center [368, 152] width 62 height 13
click at [38, 52] on input "88229" at bounding box center [55, 54] width 99 height 14
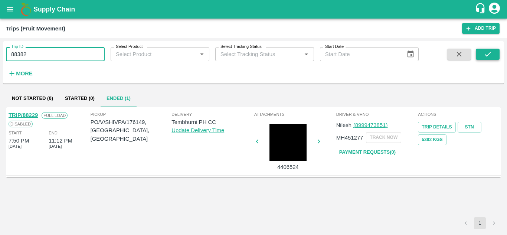
type input "88382"
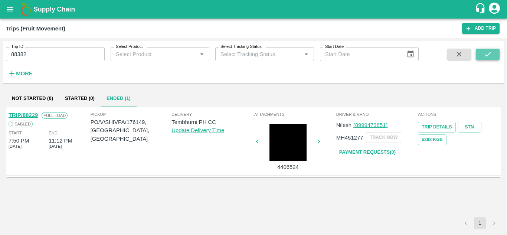
click at [488, 53] on icon "submit" at bounding box center [488, 54] width 8 height 8
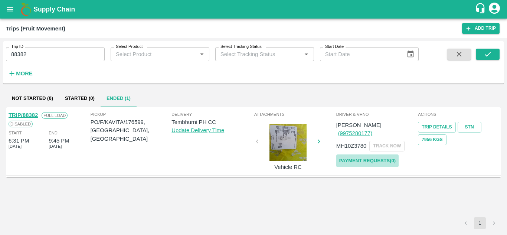
click at [379, 155] on link "Payment Requests( 0 )" at bounding box center [368, 161] width 62 height 13
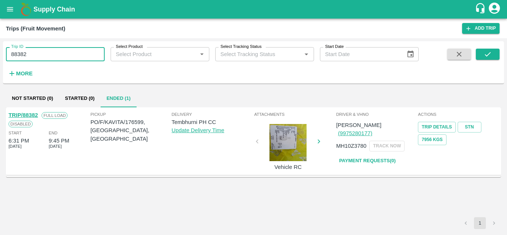
click at [35, 55] on input "88382" at bounding box center [55, 54] width 99 height 14
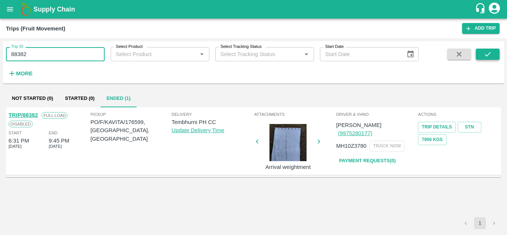
click at [488, 51] on icon "submit" at bounding box center [488, 54] width 8 height 8
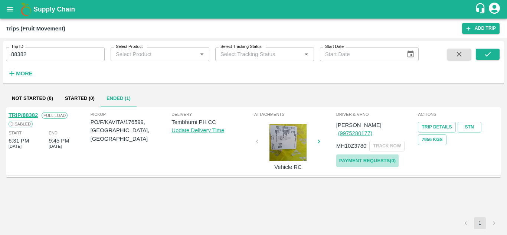
click at [367, 155] on link "Payment Requests( 0 )" at bounding box center [368, 161] width 62 height 13
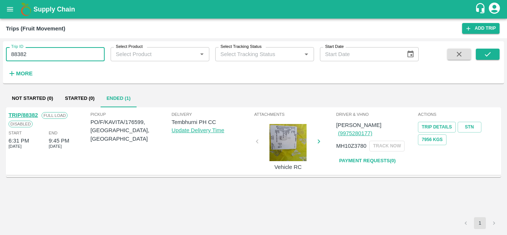
click at [32, 52] on input "88382" at bounding box center [55, 54] width 99 height 14
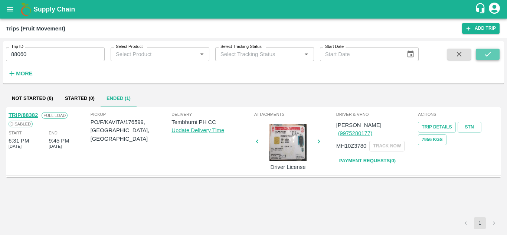
click at [486, 54] on icon "submit" at bounding box center [488, 54] width 8 height 8
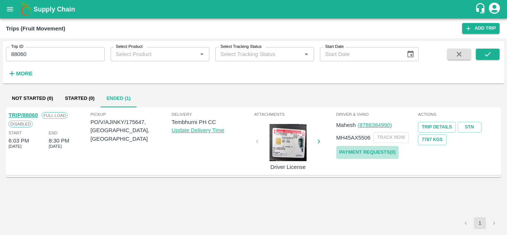
click at [358, 149] on link "Payment Requests( 0 )" at bounding box center [368, 152] width 62 height 13
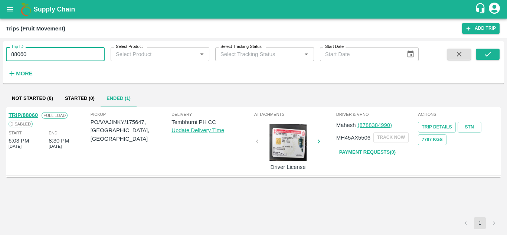
click at [43, 53] on input "88060" at bounding box center [55, 54] width 99 height 14
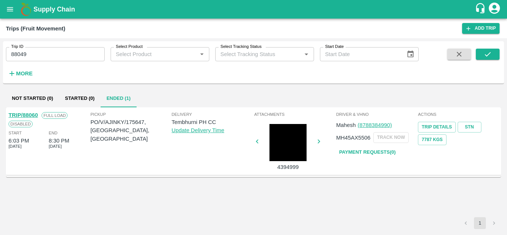
click at [491, 48] on div "Trip ID 88049 Trip ID Select Product Select Product   * Select Tracking Status …" at bounding box center [253, 62] width 501 height 36
click at [486, 51] on icon "submit" at bounding box center [488, 54] width 8 height 8
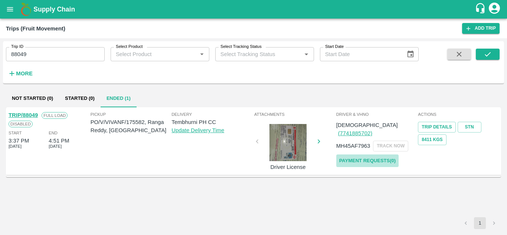
click at [379, 155] on link "Payment Requests( 0 )" at bounding box center [368, 161] width 62 height 13
drag, startPoint x: 27, startPoint y: 45, endPoint x: 35, endPoint y: 52, distance: 10.5
click at [35, 52] on div "Trip ID 88049 Trip ID" at bounding box center [52, 51] width 105 height 20
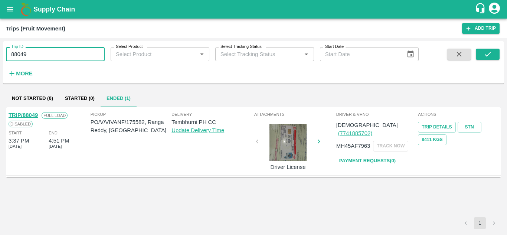
click at [35, 52] on input "88049" at bounding box center [55, 54] width 99 height 14
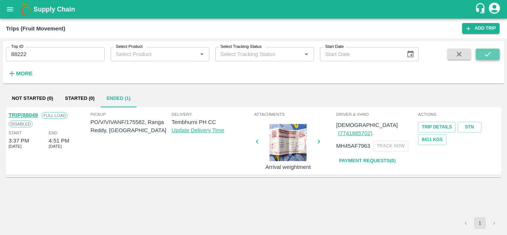
click at [490, 57] on icon "submit" at bounding box center [488, 54] width 8 height 8
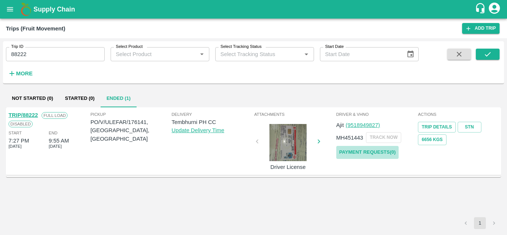
click at [377, 152] on link "Payment Requests( 0 )" at bounding box center [368, 152] width 62 height 13
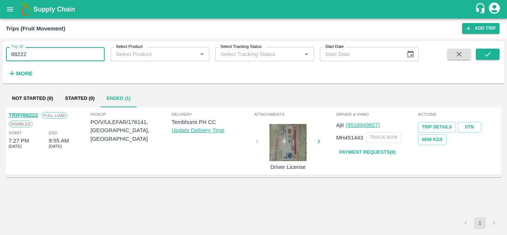
click at [45, 57] on input "88222" at bounding box center [55, 54] width 99 height 14
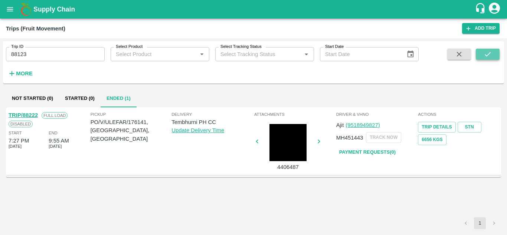
click at [486, 53] on icon "submit" at bounding box center [488, 54] width 8 height 8
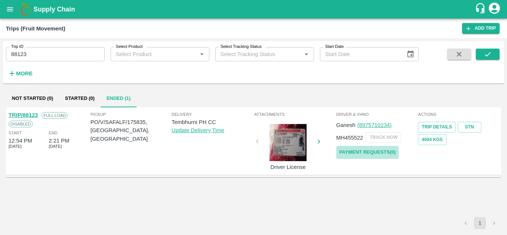
click at [362, 147] on link "Payment Requests( 0 )" at bounding box center [368, 152] width 62 height 13
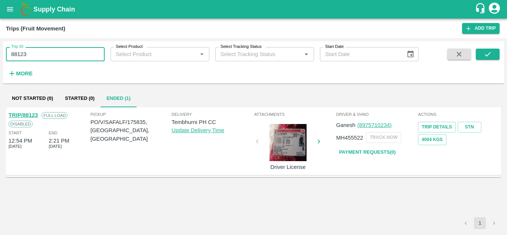
click at [36, 55] on input "88123" at bounding box center [55, 54] width 99 height 14
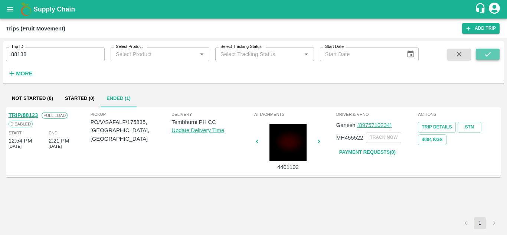
click at [488, 58] on icon "submit" at bounding box center [488, 54] width 8 height 8
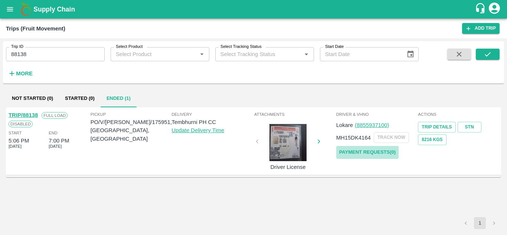
click at [376, 147] on link "Payment Requests( 0 )" at bounding box center [368, 152] width 62 height 13
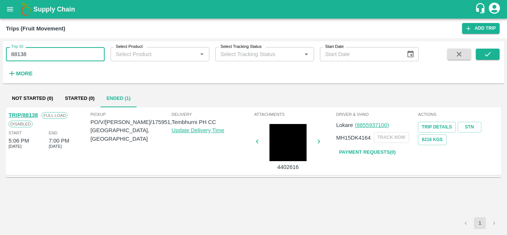
click at [29, 54] on input "88138" at bounding box center [55, 54] width 99 height 14
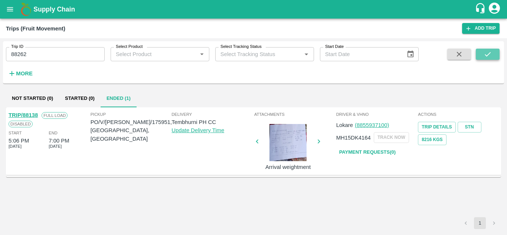
click at [491, 52] on icon "submit" at bounding box center [488, 54] width 8 height 8
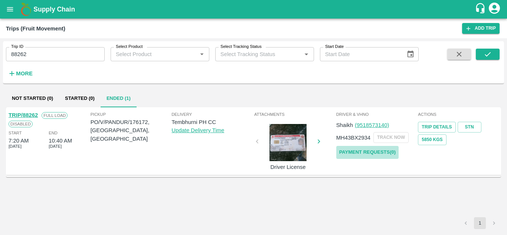
click at [376, 153] on link "Payment Requests( 0 )" at bounding box center [368, 152] width 62 height 13
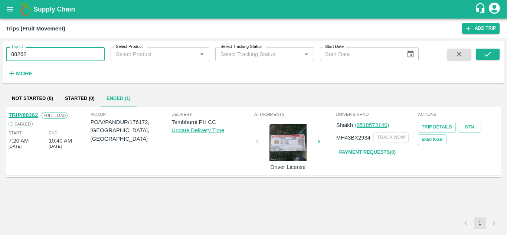
click at [45, 54] on input "88262" at bounding box center [55, 54] width 99 height 14
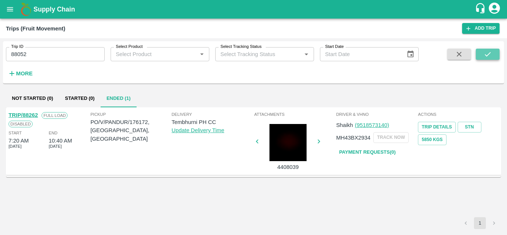
click at [490, 53] on icon "submit" at bounding box center [488, 54] width 6 height 4
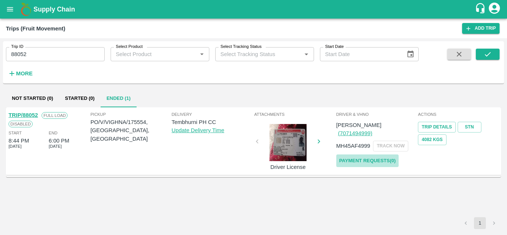
click at [387, 155] on link "Payment Requests( 0 )" at bounding box center [368, 161] width 62 height 13
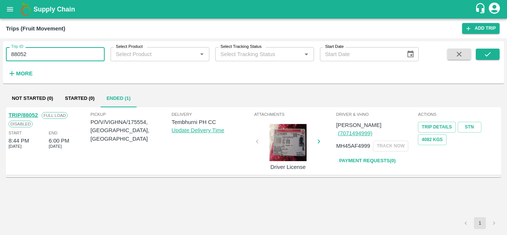
click at [35, 54] on input "88052" at bounding box center [55, 54] width 99 height 14
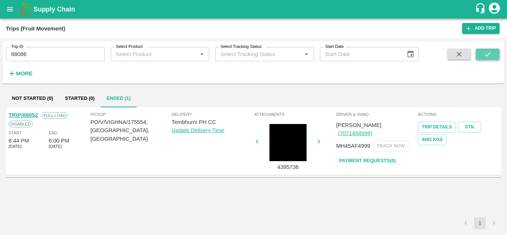
click at [486, 55] on icon "submit" at bounding box center [488, 54] width 6 height 4
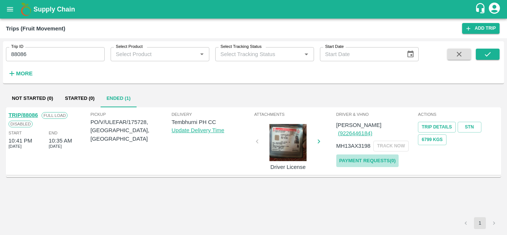
click at [373, 155] on link "Payment Requests( 0 )" at bounding box center [368, 161] width 62 height 13
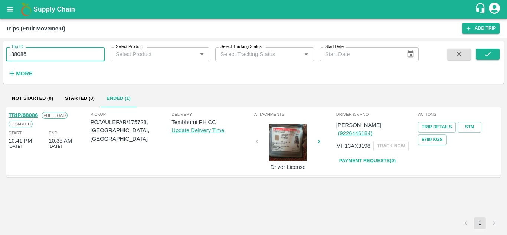
click at [37, 49] on input "88086" at bounding box center [55, 54] width 99 height 14
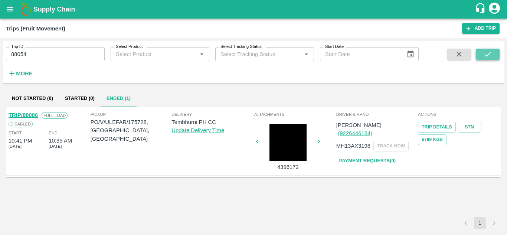
click at [493, 52] on button "submit" at bounding box center [488, 54] width 24 height 11
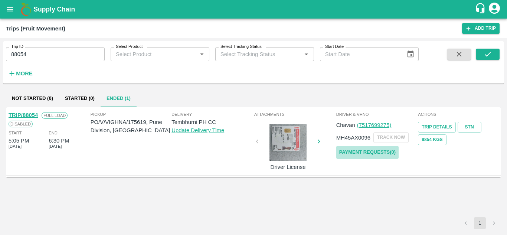
click at [374, 152] on link "Payment Requests( 0 )" at bounding box center [368, 152] width 62 height 13
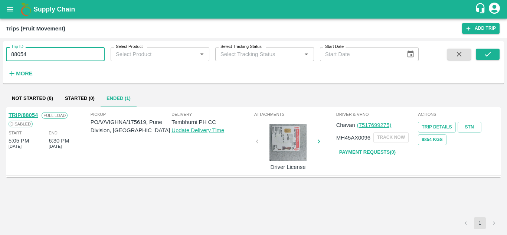
click at [38, 48] on input "88054" at bounding box center [55, 54] width 99 height 14
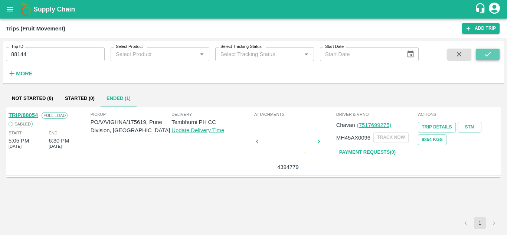
click at [486, 55] on icon "submit" at bounding box center [488, 54] width 6 height 4
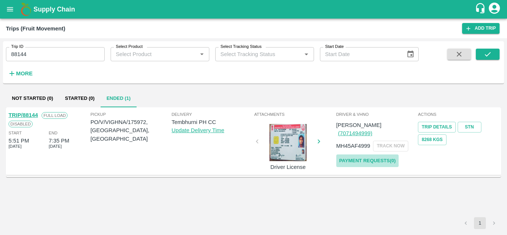
click at [360, 156] on link "Payment Requests( 0 )" at bounding box center [368, 161] width 62 height 13
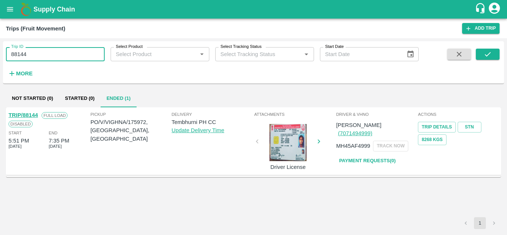
click at [37, 51] on input "88144" at bounding box center [55, 54] width 99 height 14
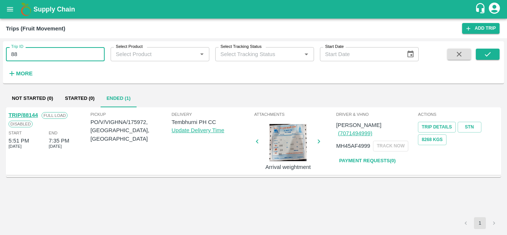
click at [36, 52] on input "88" at bounding box center [55, 54] width 99 height 14
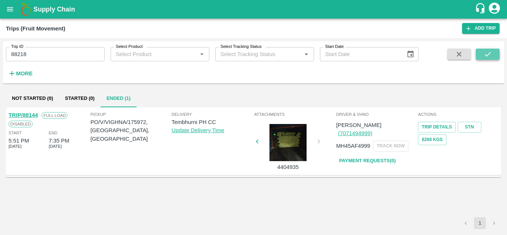
click at [487, 56] on icon "submit" at bounding box center [488, 54] width 8 height 8
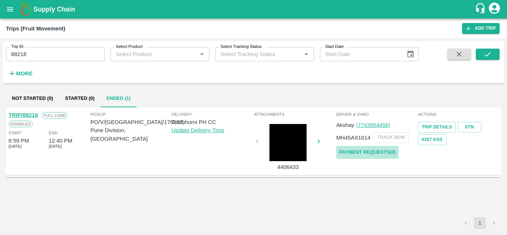
click at [370, 149] on link "Payment Requests( 0 )" at bounding box center [368, 152] width 62 height 13
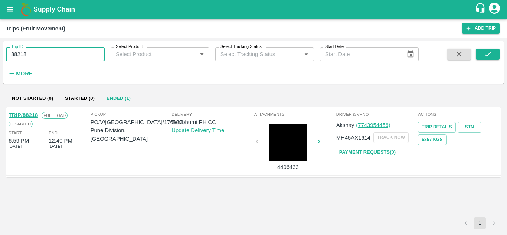
click at [29, 52] on input "88218" at bounding box center [55, 54] width 99 height 14
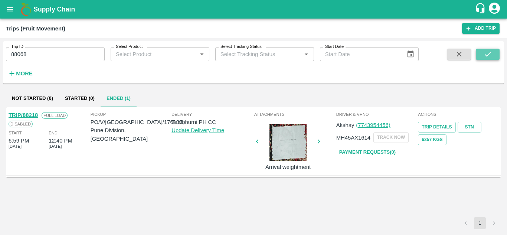
click at [488, 55] on icon "submit" at bounding box center [488, 54] width 8 height 8
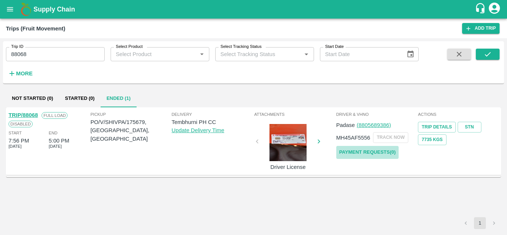
click at [363, 156] on link "Payment Requests( 0 )" at bounding box center [368, 152] width 62 height 13
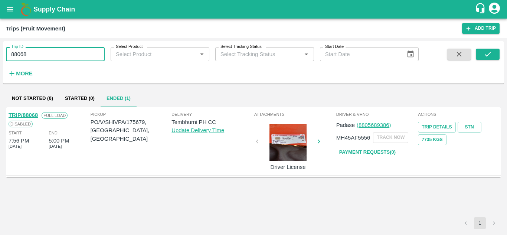
click at [33, 53] on input "88068" at bounding box center [55, 54] width 99 height 14
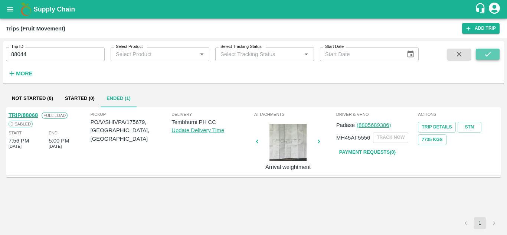
click at [490, 55] on icon "submit" at bounding box center [488, 54] width 8 height 8
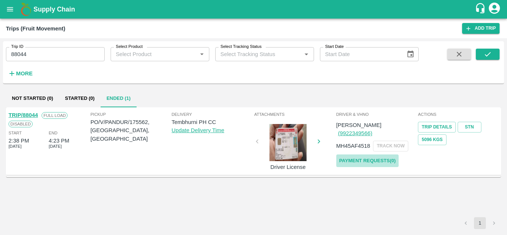
click at [381, 155] on link "Payment Requests( 0 )" at bounding box center [368, 161] width 62 height 13
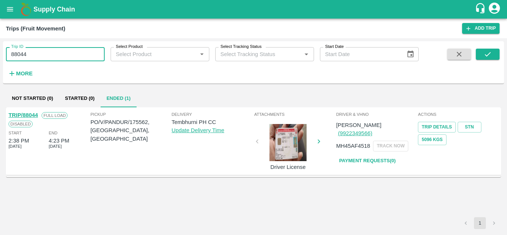
click at [37, 57] on input "88044" at bounding box center [55, 54] width 99 height 14
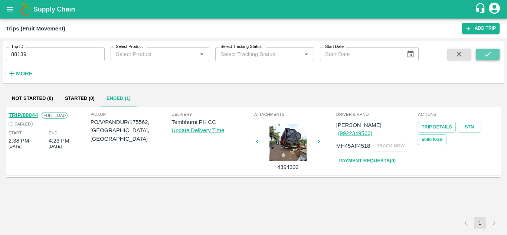
click at [492, 55] on icon "submit" at bounding box center [488, 54] width 8 height 8
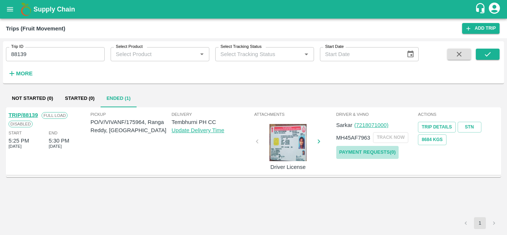
click at [360, 158] on link "Payment Requests( 0 )" at bounding box center [368, 152] width 62 height 13
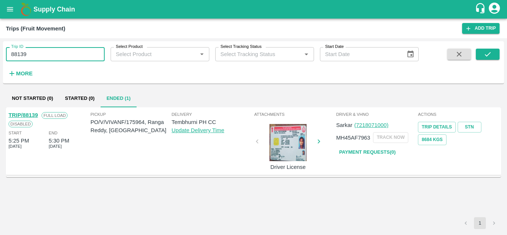
click at [47, 51] on input "88139" at bounding box center [55, 54] width 99 height 14
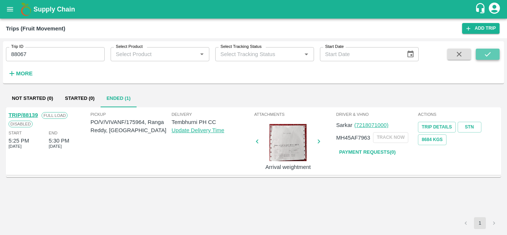
click at [481, 54] on button "submit" at bounding box center [488, 54] width 24 height 11
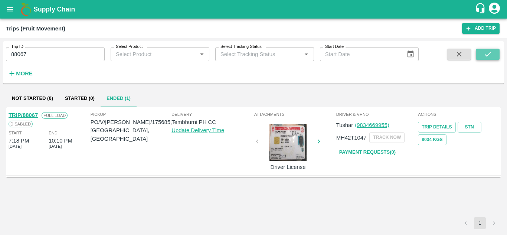
click at [493, 53] on button "submit" at bounding box center [488, 54] width 24 height 11
click at [359, 152] on link "Payment Requests( 0 )" at bounding box center [368, 152] width 62 height 13
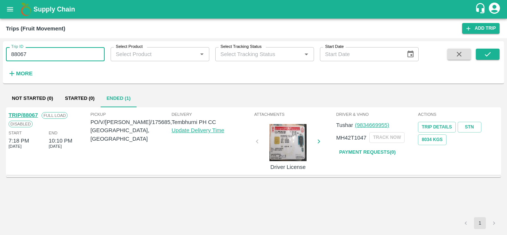
click at [34, 52] on input "88067" at bounding box center [55, 54] width 99 height 14
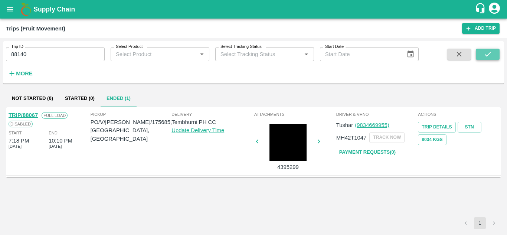
click at [486, 56] on icon "submit" at bounding box center [488, 54] width 8 height 8
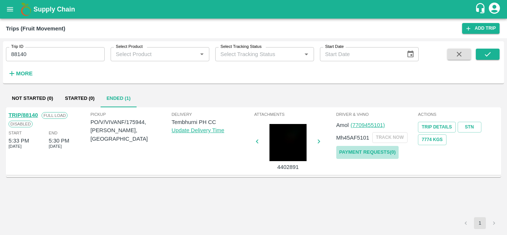
click at [351, 152] on link "Payment Requests( 0 )" at bounding box center [368, 152] width 62 height 13
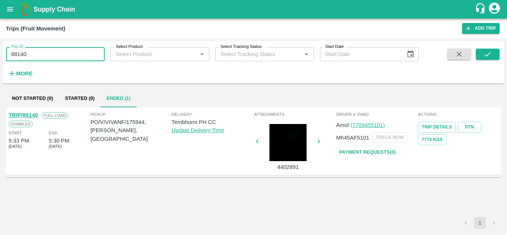
click at [32, 51] on input "88140" at bounding box center [55, 54] width 99 height 14
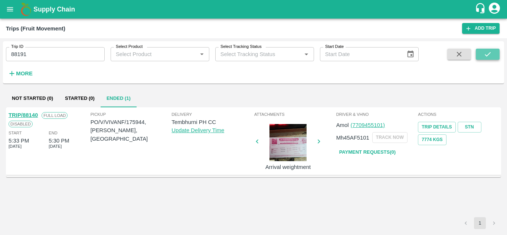
click at [487, 55] on icon "submit" at bounding box center [488, 54] width 8 height 8
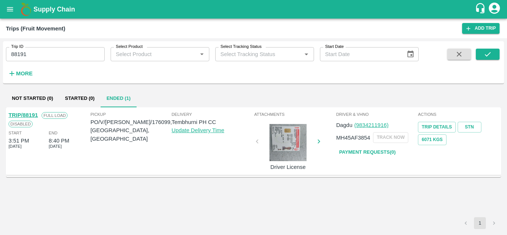
click at [354, 156] on link "Payment Requests( 0 )" at bounding box center [368, 152] width 62 height 13
click at [38, 63] on div "Trip ID 88191 Trip ID Select Product Select Product   * Select Tracking Status …" at bounding box center [209, 60] width 419 height 39
click at [32, 55] on input "88191" at bounding box center [55, 54] width 99 height 14
click at [489, 55] on icon "submit" at bounding box center [488, 54] width 8 height 8
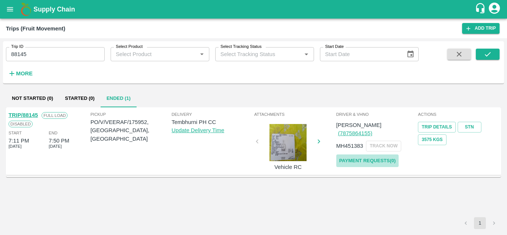
click at [368, 155] on link "Payment Requests( 0 )" at bounding box center [368, 161] width 62 height 13
click at [41, 47] on div "Trip ID 88145 Trip ID" at bounding box center [52, 51] width 105 height 20
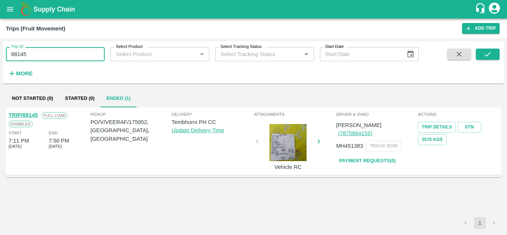
click at [37, 51] on input "88145" at bounding box center [55, 54] width 99 height 14
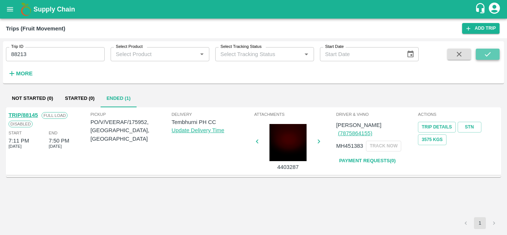
click at [481, 54] on button "submit" at bounding box center [488, 54] width 24 height 11
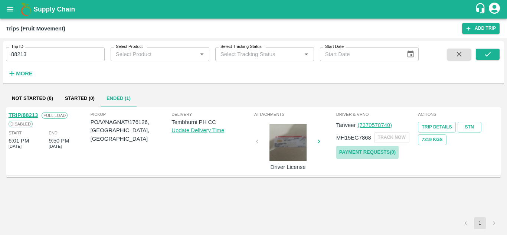
click at [374, 150] on link "Payment Requests( 0 )" at bounding box center [368, 152] width 62 height 13
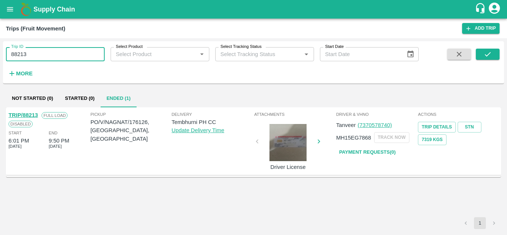
click at [41, 48] on input "88213" at bounding box center [55, 54] width 99 height 14
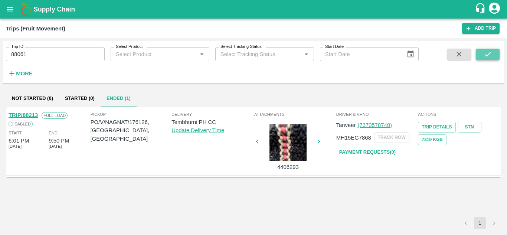
click at [484, 51] on icon "submit" at bounding box center [488, 54] width 8 height 8
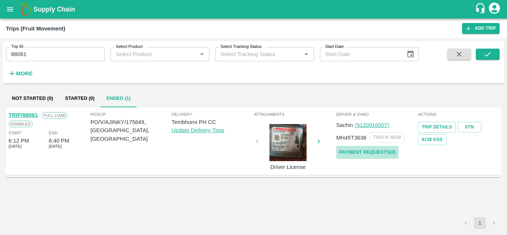
click at [379, 152] on link "Payment Requests( 0 )" at bounding box center [368, 152] width 62 height 13
click at [36, 47] on div "Trip ID 88061 Trip ID" at bounding box center [52, 51] width 105 height 20
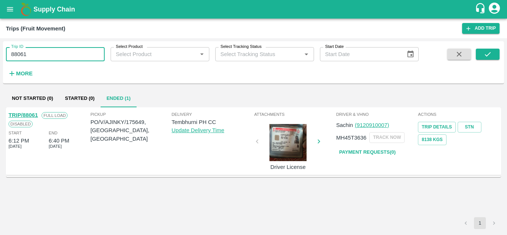
click at [36, 51] on input "88061" at bounding box center [55, 54] width 99 height 14
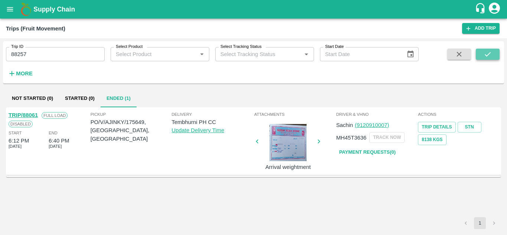
click at [493, 54] on button "submit" at bounding box center [488, 54] width 24 height 11
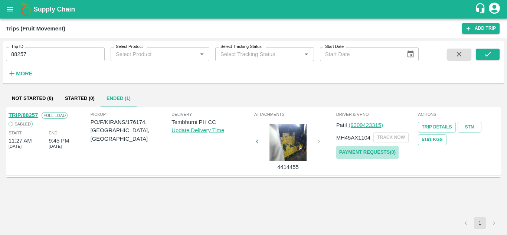
click at [371, 147] on link "Payment Requests( 0 )" at bounding box center [368, 152] width 62 height 13
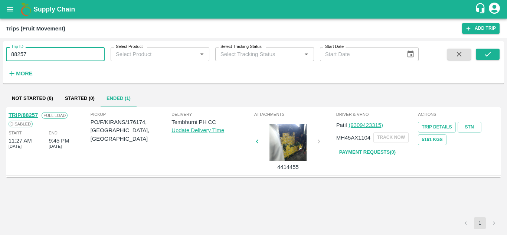
click at [29, 61] on input "88257" at bounding box center [55, 54] width 99 height 14
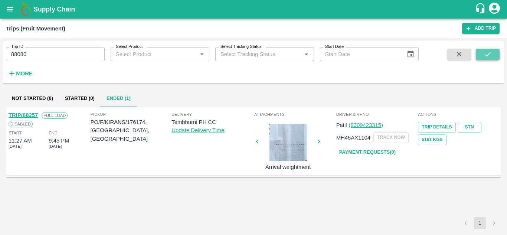
click at [488, 52] on icon "submit" at bounding box center [488, 54] width 8 height 8
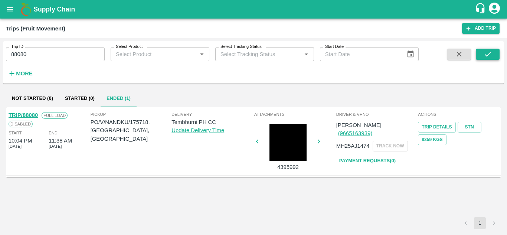
click at [487, 58] on icon "submit" at bounding box center [488, 54] width 8 height 8
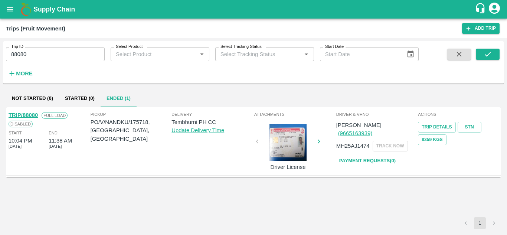
click at [368, 155] on link "Payment Requests( 0 )" at bounding box center [368, 161] width 62 height 13
click at [35, 53] on input "88080" at bounding box center [55, 54] width 99 height 14
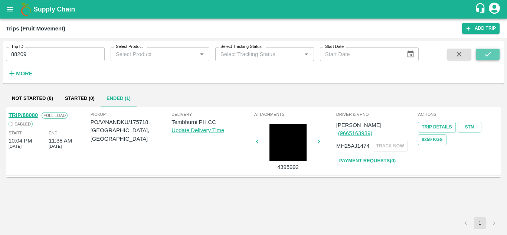
click at [488, 51] on icon "submit" at bounding box center [488, 54] width 8 height 8
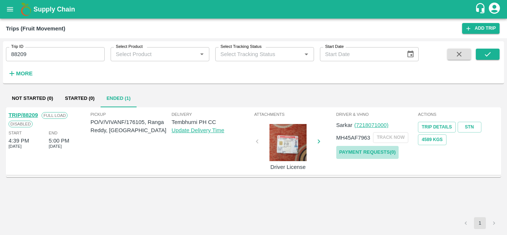
click at [361, 149] on link "Payment Requests( 0 )" at bounding box center [368, 152] width 62 height 13
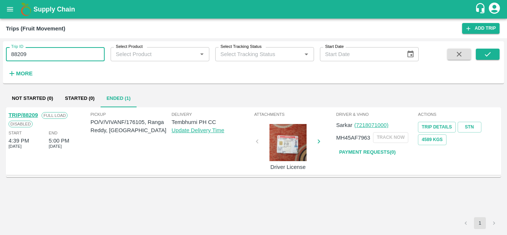
click at [37, 55] on input "88209" at bounding box center [55, 54] width 99 height 14
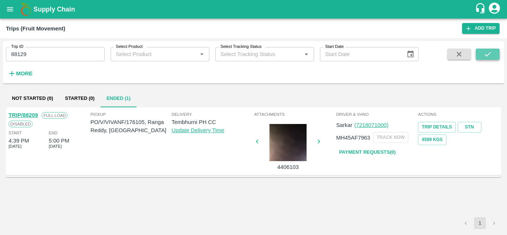
click at [488, 55] on icon "submit" at bounding box center [488, 54] width 6 height 4
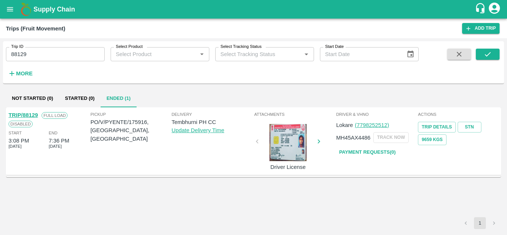
click at [373, 153] on link "Payment Requests( 0 )" at bounding box center [368, 152] width 62 height 13
click at [40, 57] on input "88129" at bounding box center [55, 54] width 99 height 14
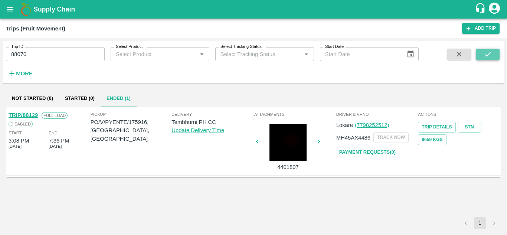
click at [491, 53] on icon "submit" at bounding box center [488, 54] width 8 height 8
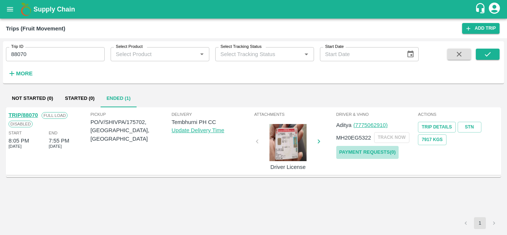
click at [357, 152] on link "Payment Requests( 0 )" at bounding box center [368, 152] width 62 height 13
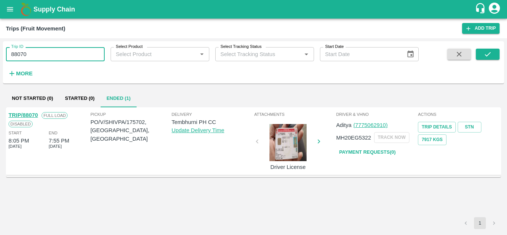
click at [34, 55] on input "88070" at bounding box center [55, 54] width 99 height 14
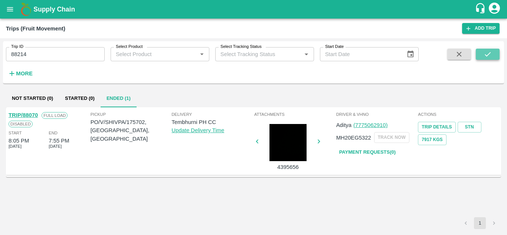
click at [487, 55] on icon "submit" at bounding box center [488, 54] width 8 height 8
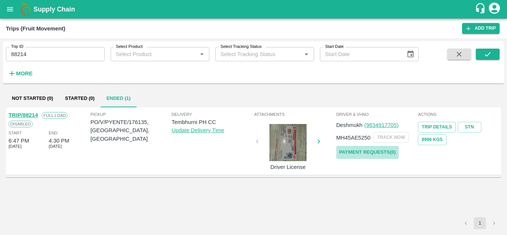
click at [366, 150] on link "Payment Requests( 0 )" at bounding box center [368, 152] width 62 height 13
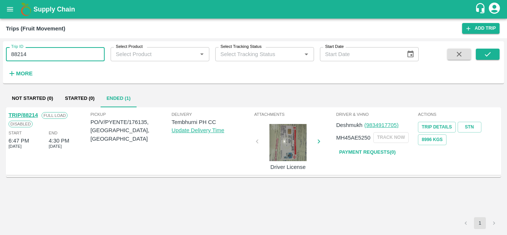
click at [39, 51] on input "88214" at bounding box center [55, 54] width 99 height 14
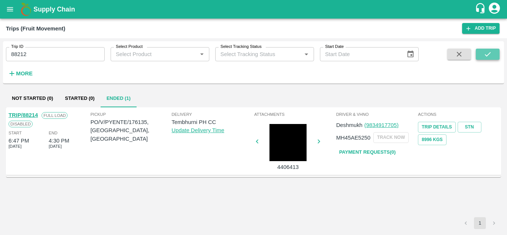
click at [490, 55] on icon "submit" at bounding box center [488, 54] width 8 height 8
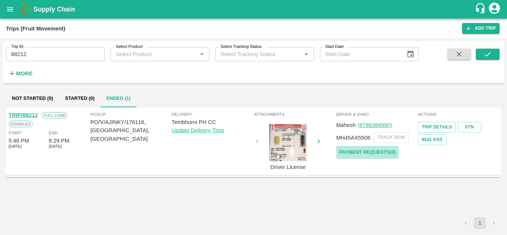
click at [383, 154] on link "Payment Requests( 0 )" at bounding box center [368, 152] width 62 height 13
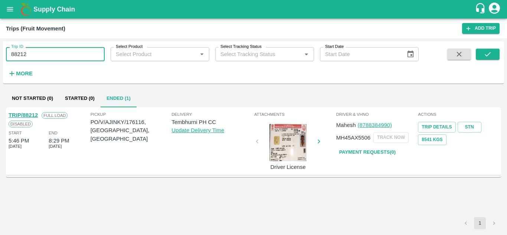
click at [41, 56] on input "88212" at bounding box center [55, 54] width 99 height 14
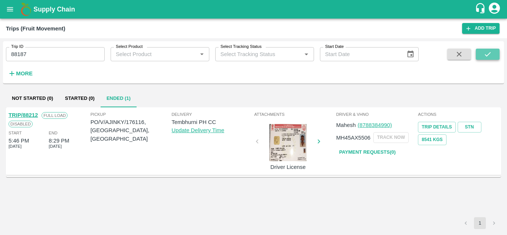
click at [491, 52] on icon "submit" at bounding box center [488, 54] width 6 height 4
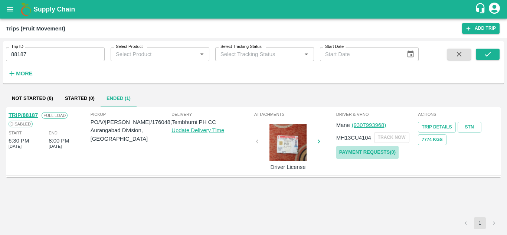
click at [368, 152] on link "Payment Requests( 0 )" at bounding box center [368, 152] width 62 height 13
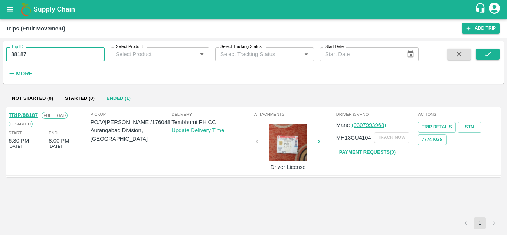
click at [38, 61] on input "88187" at bounding box center [55, 54] width 99 height 14
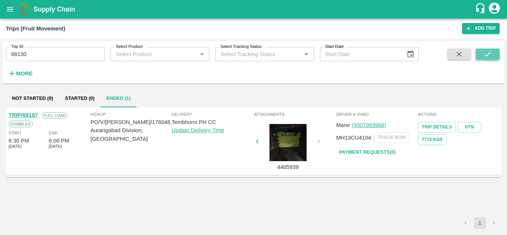
click at [494, 55] on button "submit" at bounding box center [488, 54] width 24 height 11
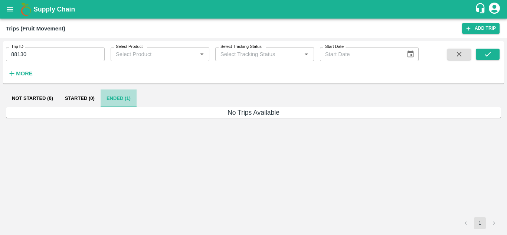
click at [117, 99] on button "Ended (1)" at bounding box center [119, 99] width 36 height 18
click at [492, 54] on icon "submit" at bounding box center [488, 54] width 8 height 8
click at [489, 52] on icon "submit" at bounding box center [488, 54] width 8 height 8
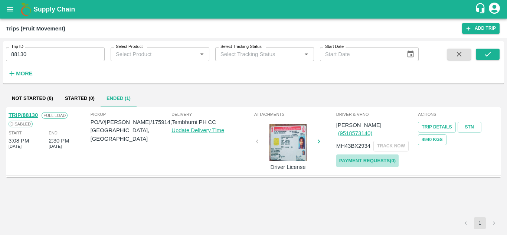
click at [364, 155] on link "Payment Requests( 0 )" at bounding box center [368, 161] width 62 height 13
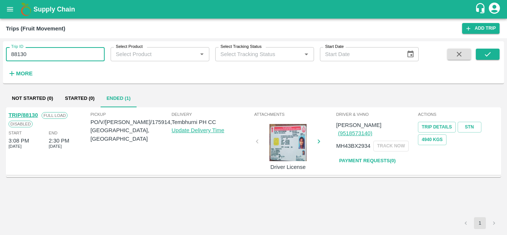
click at [45, 56] on input "88130" at bounding box center [55, 54] width 99 height 14
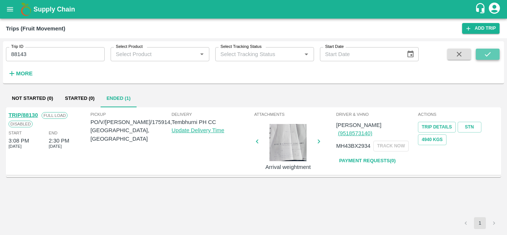
click at [491, 52] on icon "submit" at bounding box center [488, 54] width 8 height 8
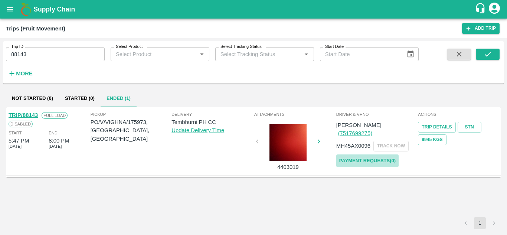
click at [355, 155] on link "Payment Requests( 0 )" at bounding box center [368, 161] width 62 height 13
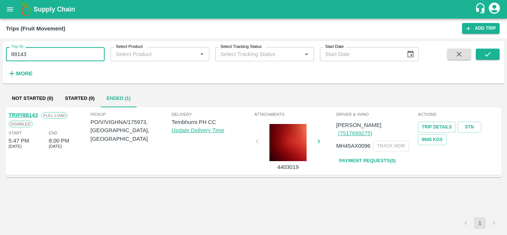
click at [48, 55] on input "88143" at bounding box center [55, 54] width 99 height 14
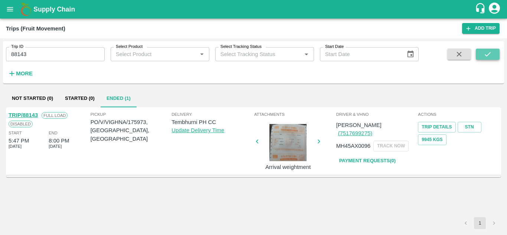
click at [491, 53] on icon "submit" at bounding box center [488, 54] width 8 height 8
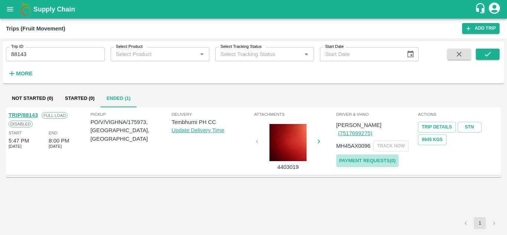
click at [350, 155] on link "Payment Requests( 0 )" at bounding box center [368, 161] width 62 height 13
click at [40, 51] on input "88143" at bounding box center [55, 54] width 99 height 14
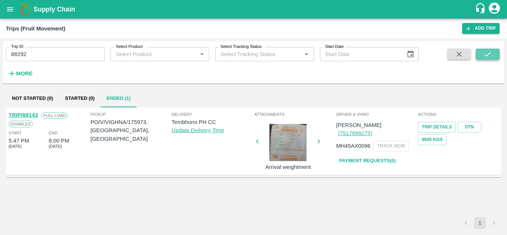
click at [483, 55] on button "submit" at bounding box center [488, 54] width 24 height 11
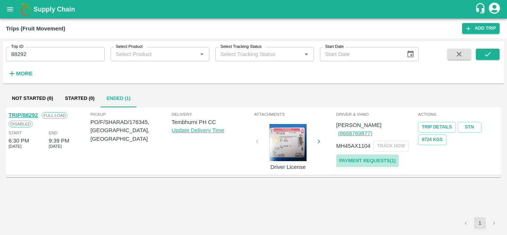
click at [368, 155] on link "Payment Requests( 1 )" at bounding box center [368, 161] width 62 height 13
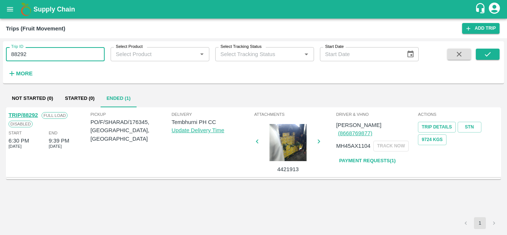
click at [41, 50] on input "88292" at bounding box center [55, 54] width 99 height 14
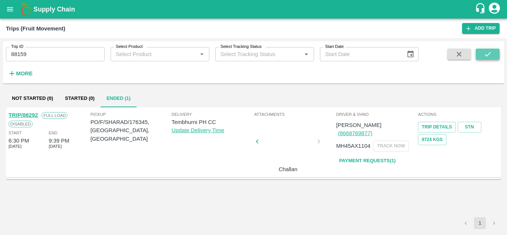
click at [481, 54] on button "submit" at bounding box center [488, 54] width 24 height 11
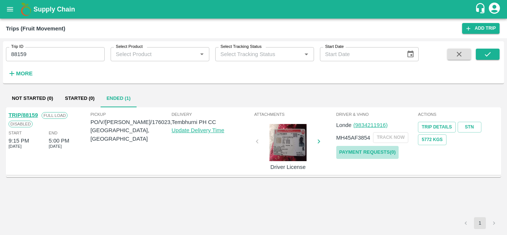
click at [353, 152] on link "Payment Requests( 0 )" at bounding box center [368, 152] width 62 height 13
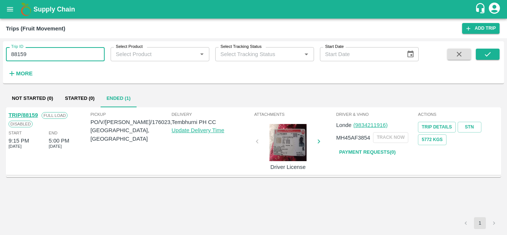
click at [42, 60] on input "88159" at bounding box center [55, 54] width 99 height 14
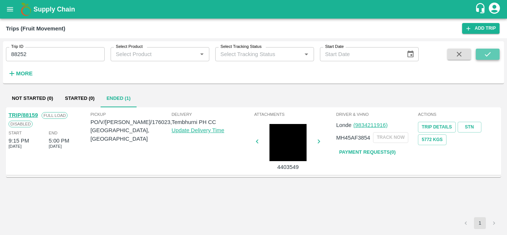
click at [493, 54] on button "submit" at bounding box center [488, 54] width 24 height 11
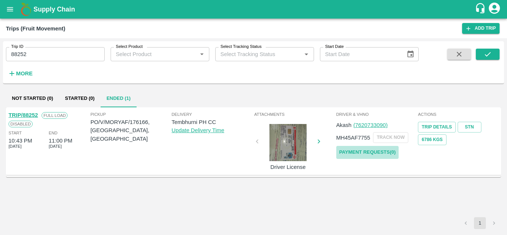
click at [387, 148] on link "Payment Requests( 0 )" at bounding box center [368, 152] width 62 height 13
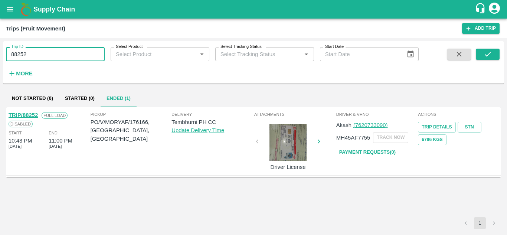
click at [45, 48] on input "88252" at bounding box center [55, 54] width 99 height 14
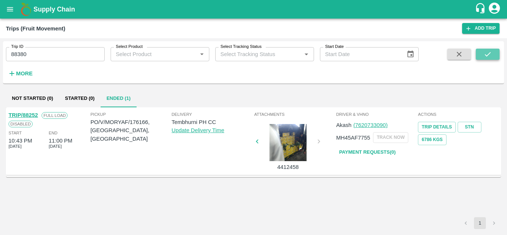
click at [490, 53] on icon "submit" at bounding box center [488, 54] width 6 height 4
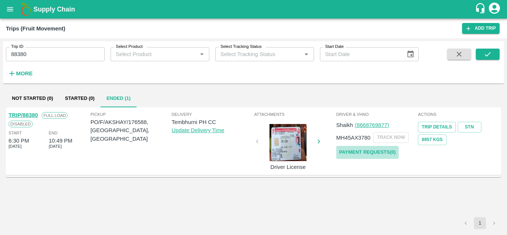
click at [391, 151] on link "Payment Requests( 0 )" at bounding box center [368, 152] width 62 height 13
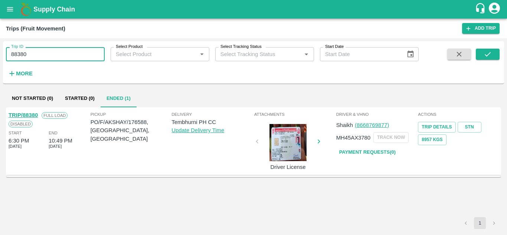
click at [34, 53] on input "88380" at bounding box center [55, 54] width 99 height 14
type input "8"
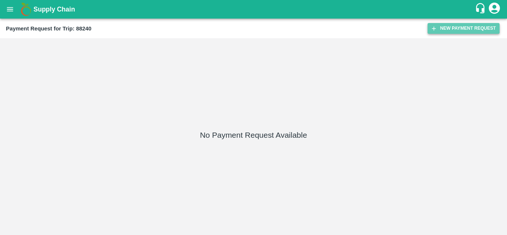
click at [461, 30] on button "New Payment Request" at bounding box center [464, 28] width 72 height 11
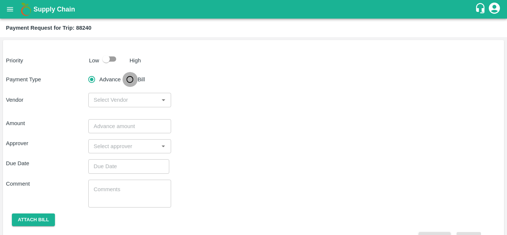
click at [131, 81] on input "Bill" at bounding box center [130, 79] width 15 height 15
radio input "true"
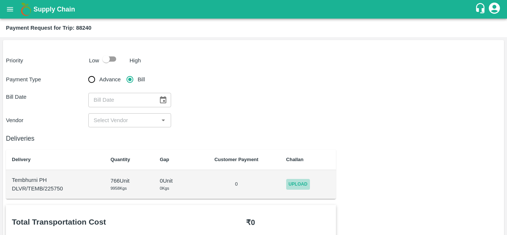
click at [302, 186] on span "Upload" at bounding box center [298, 184] width 24 height 11
click at [0, 0] on input "Upload" at bounding box center [0, 0] width 0 height 0
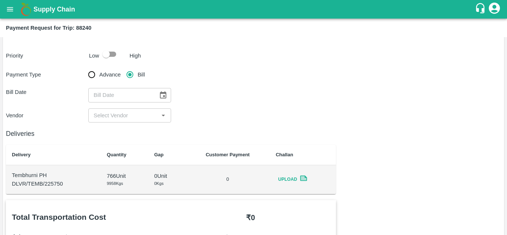
scroll to position [5, 0]
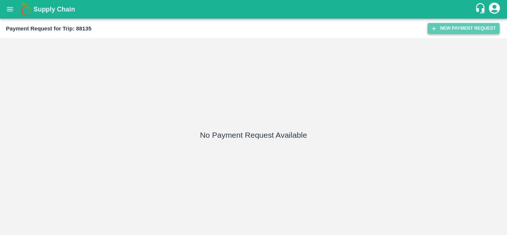
click at [458, 29] on button "New Payment Request" at bounding box center [464, 28] width 72 height 11
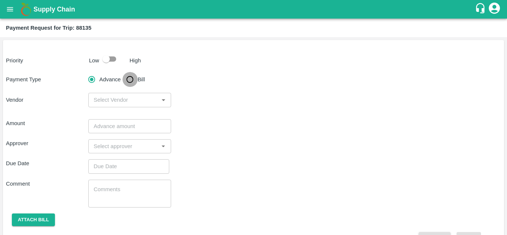
click at [129, 79] on input "Bill" at bounding box center [130, 79] width 15 height 15
radio input "true"
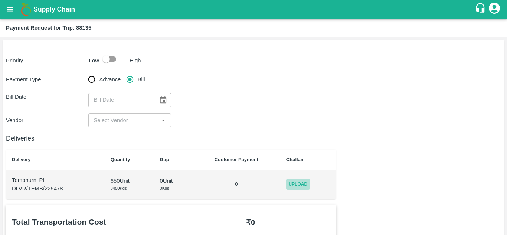
click at [298, 181] on span "Upload" at bounding box center [298, 184] width 24 height 11
click at [0, 0] on input "Upload" at bounding box center [0, 0] width 0 height 0
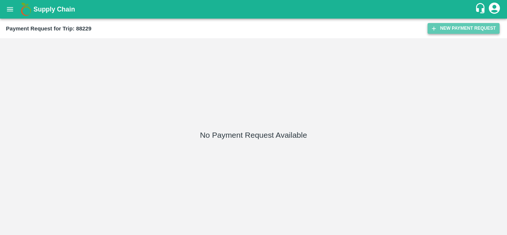
click at [459, 29] on button "New Payment Request" at bounding box center [464, 28] width 72 height 11
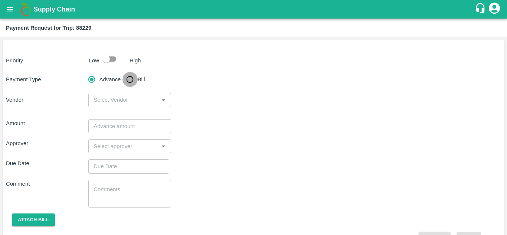
click at [128, 78] on input "Bill" at bounding box center [130, 79] width 15 height 15
radio input "true"
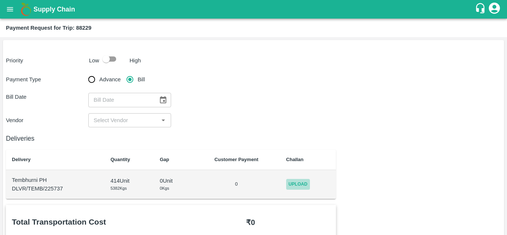
click at [305, 187] on span "Upload" at bounding box center [298, 184] width 24 height 11
click at [0, 0] on input "Upload" at bounding box center [0, 0] width 0 height 0
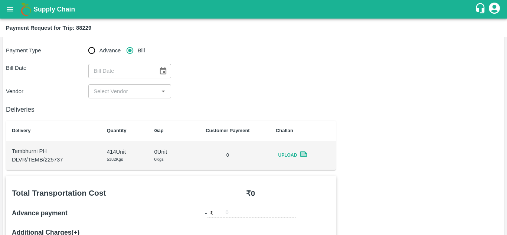
scroll to position [23, 0]
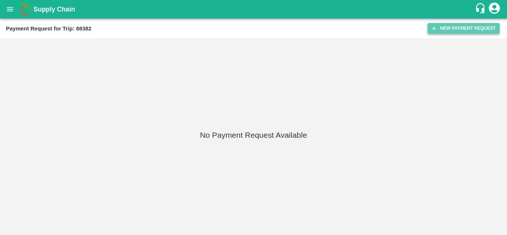
click at [464, 27] on button "New Payment Request" at bounding box center [464, 28] width 72 height 11
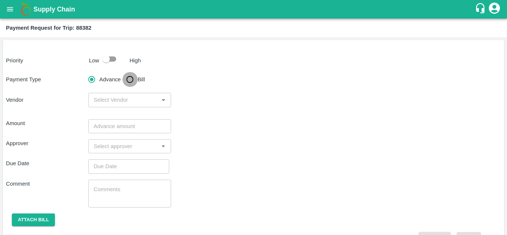
click at [131, 84] on input "Bill" at bounding box center [130, 79] width 15 height 15
radio input "true"
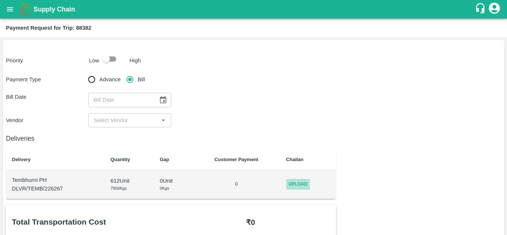
click at [306, 184] on span "Upload" at bounding box center [298, 184] width 24 height 11
click at [0, 0] on input "Upload" at bounding box center [0, 0] width 0 height 0
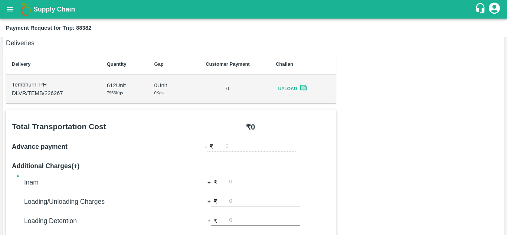
scroll to position [82, 0]
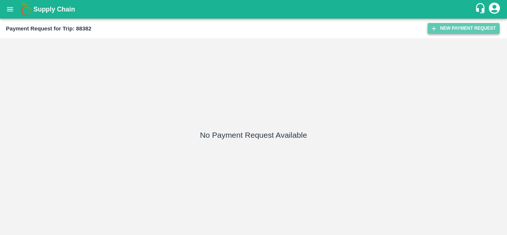
click at [457, 27] on button "New Payment Request" at bounding box center [464, 28] width 72 height 11
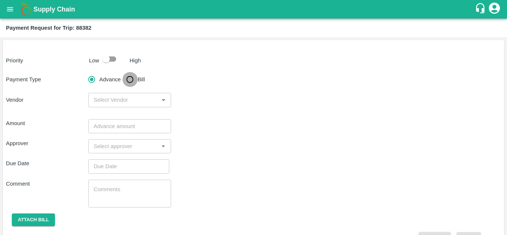
click at [130, 79] on input "Bill" at bounding box center [130, 79] width 15 height 15
radio input "true"
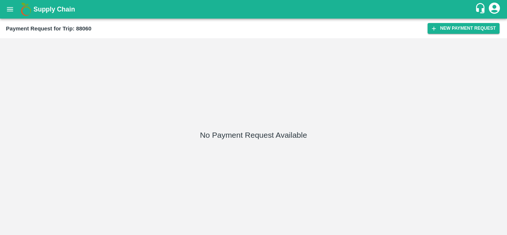
click at [465, 23] on div "Payment Request for Trip: 88060 New Payment Request" at bounding box center [253, 29] width 507 height 20
click at [456, 25] on button "New Payment Request" at bounding box center [464, 28] width 72 height 11
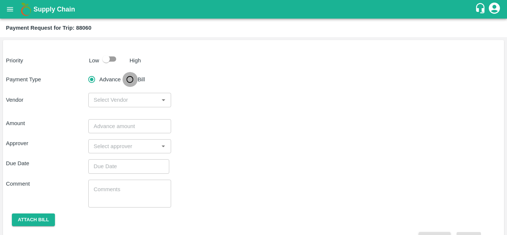
click at [130, 76] on input "Bill" at bounding box center [130, 79] width 15 height 15
radio input "true"
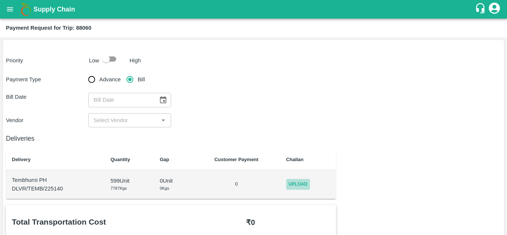
click at [297, 179] on span "Upload" at bounding box center [298, 184] width 24 height 11
click at [0, 0] on input "Upload" at bounding box center [0, 0] width 0 height 0
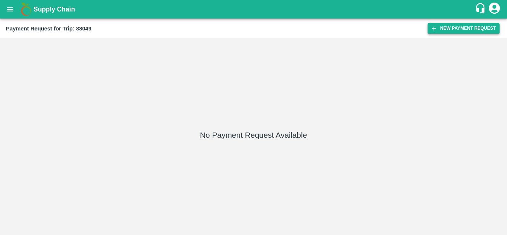
click at [454, 28] on button "New Payment Request" at bounding box center [464, 28] width 72 height 11
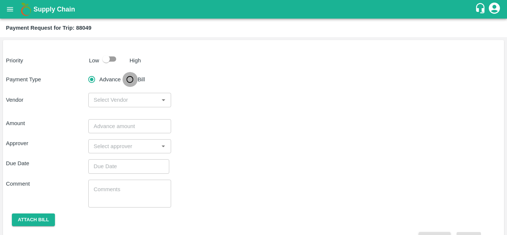
click at [131, 81] on input "Bill" at bounding box center [130, 79] width 15 height 15
radio input "true"
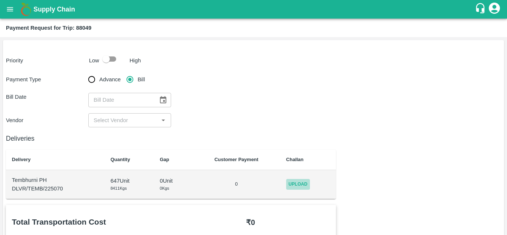
click at [309, 182] on span "Upload" at bounding box center [298, 184] width 24 height 11
click at [0, 0] on input "Upload" at bounding box center [0, 0] width 0 height 0
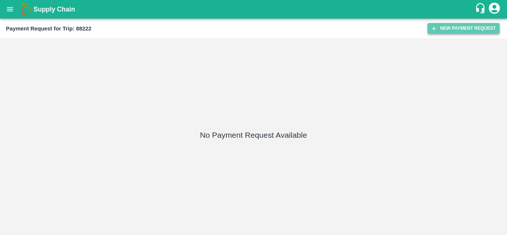
click at [448, 26] on button "New Payment Request" at bounding box center [464, 28] width 72 height 11
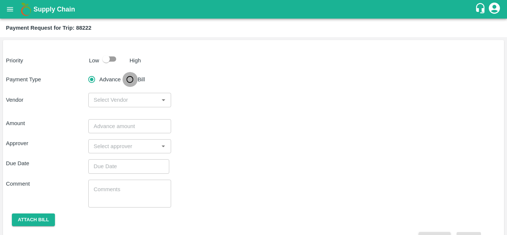
click at [130, 77] on input "Bill" at bounding box center [130, 79] width 15 height 15
radio input "true"
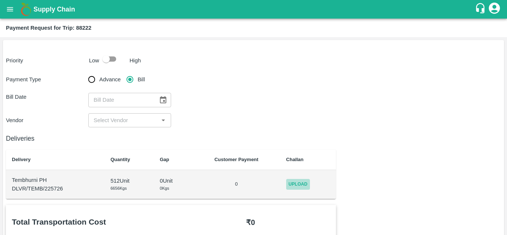
click at [304, 185] on span "Upload" at bounding box center [298, 184] width 24 height 11
click at [0, 0] on input "Upload" at bounding box center [0, 0] width 0 height 0
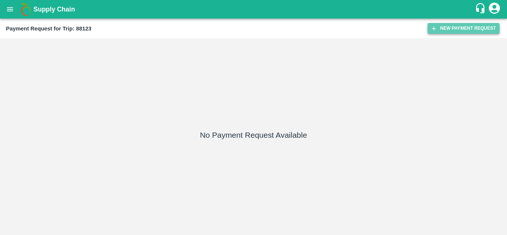
click at [453, 27] on button "New Payment Request" at bounding box center [464, 28] width 72 height 11
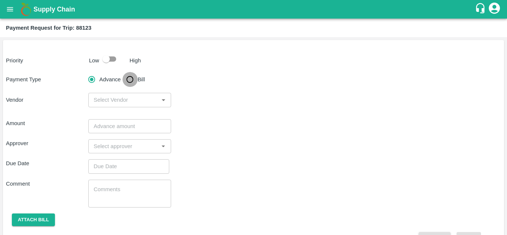
click at [130, 78] on input "Bill" at bounding box center [130, 79] width 15 height 15
radio input "true"
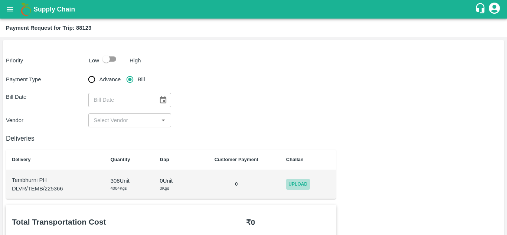
click at [302, 182] on span "Upload" at bounding box center [298, 184] width 24 height 11
click at [0, 0] on input "Upload" at bounding box center [0, 0] width 0 height 0
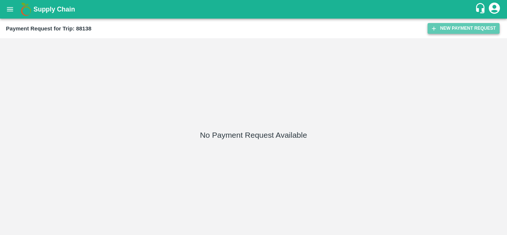
click at [455, 29] on button "New Payment Request" at bounding box center [464, 28] width 72 height 11
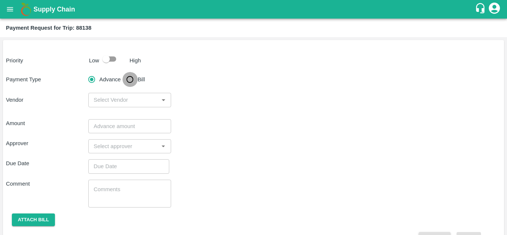
click at [133, 80] on input "Bill" at bounding box center [130, 79] width 15 height 15
radio input "true"
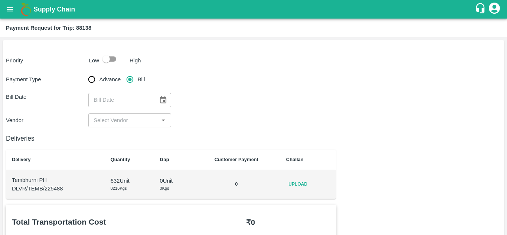
click at [305, 186] on span "Upload" at bounding box center [298, 184] width 24 height 11
click at [0, 0] on input "Upload" at bounding box center [0, 0] width 0 height 0
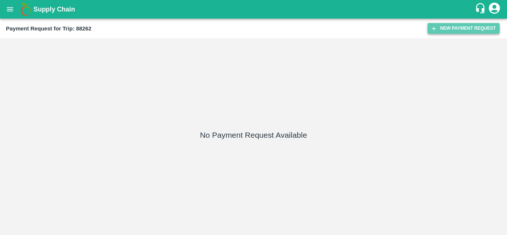
click at [453, 24] on button "New Payment Request" at bounding box center [464, 28] width 72 height 11
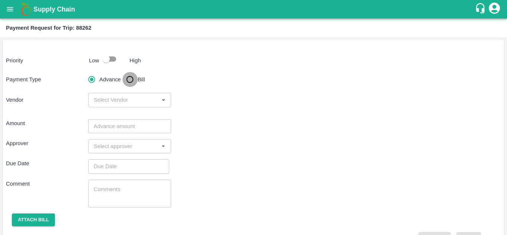
click at [131, 80] on input "Bill" at bounding box center [130, 79] width 15 height 15
radio input "true"
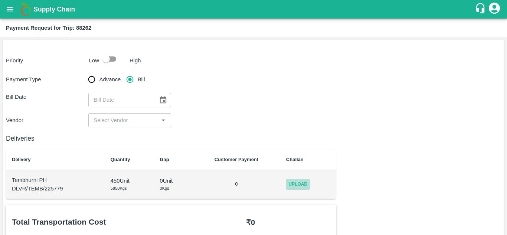
click at [301, 183] on span "Upload" at bounding box center [298, 184] width 24 height 11
click at [0, 0] on input "Upload" at bounding box center [0, 0] width 0 height 0
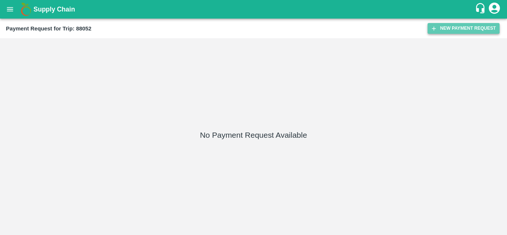
click at [455, 28] on button "New Payment Request" at bounding box center [464, 28] width 72 height 11
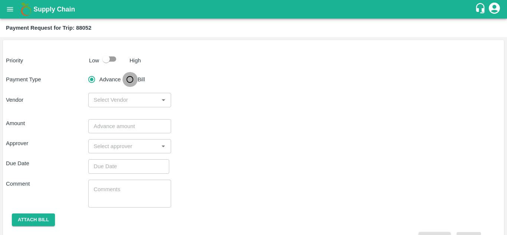
click at [128, 82] on input "Bill" at bounding box center [130, 79] width 15 height 15
radio input "true"
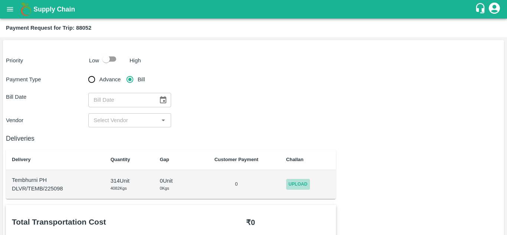
click at [307, 185] on span "Upload" at bounding box center [298, 184] width 24 height 11
click at [0, 0] on input "Upload" at bounding box center [0, 0] width 0 height 0
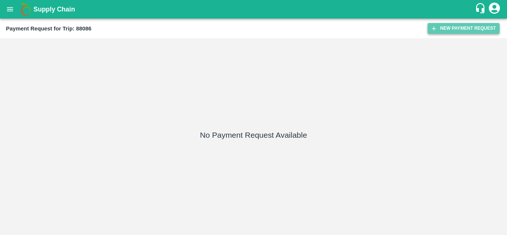
click at [452, 24] on button "New Payment Request" at bounding box center [464, 28] width 72 height 11
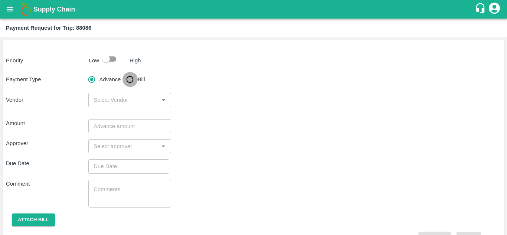
click at [130, 79] on input "Bill" at bounding box center [130, 79] width 15 height 15
radio input "true"
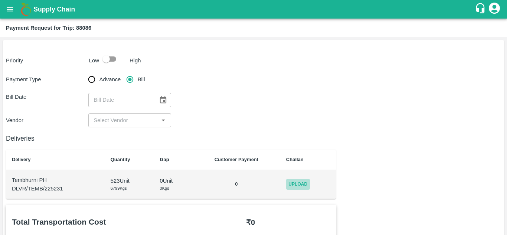
click at [300, 186] on span "Upload" at bounding box center [298, 184] width 24 height 11
click at [0, 0] on input "Upload" at bounding box center [0, 0] width 0 height 0
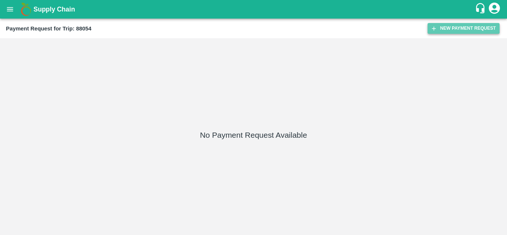
click at [457, 30] on button "New Payment Request" at bounding box center [464, 28] width 72 height 11
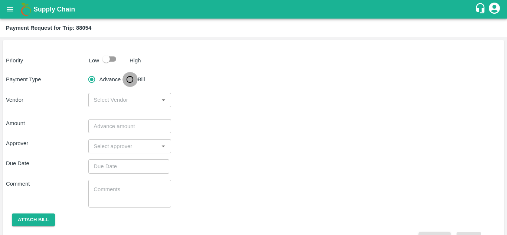
click at [133, 78] on input "Bill" at bounding box center [130, 79] width 15 height 15
radio input "true"
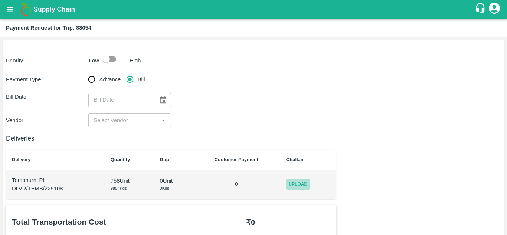
click at [305, 183] on span "Upload" at bounding box center [298, 184] width 24 height 11
click at [0, 0] on input "Upload" at bounding box center [0, 0] width 0 height 0
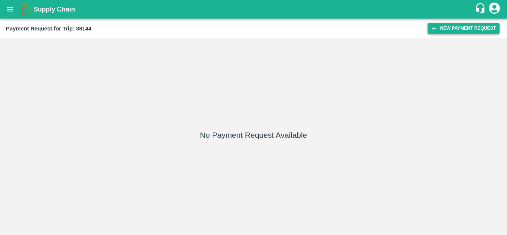
click at [465, 28] on button "New Payment Request" at bounding box center [464, 28] width 72 height 11
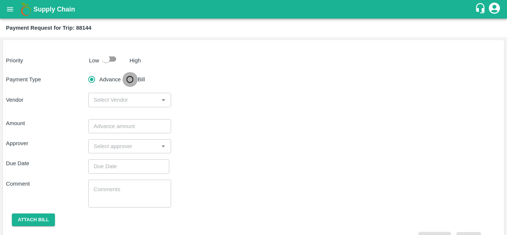
click at [133, 82] on input "Bill" at bounding box center [130, 79] width 15 height 15
radio input "true"
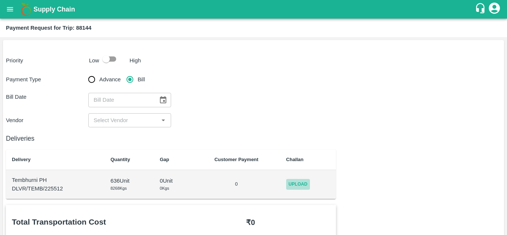
click at [302, 183] on span "Upload" at bounding box center [298, 184] width 24 height 11
click at [0, 0] on input "Upload" at bounding box center [0, 0] width 0 height 0
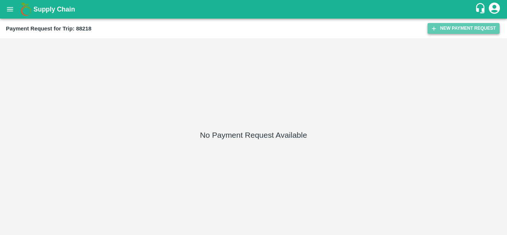
click at [456, 26] on button "New Payment Request" at bounding box center [464, 28] width 72 height 11
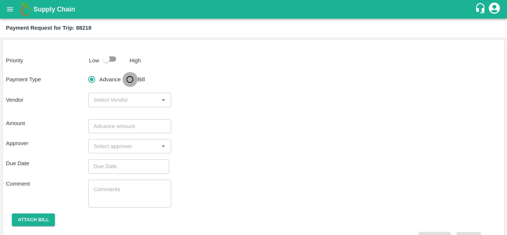
click at [133, 79] on input "Bill" at bounding box center [130, 79] width 15 height 15
radio input "true"
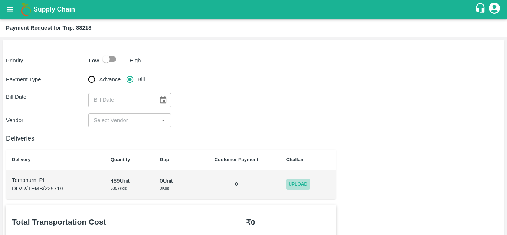
click at [299, 180] on span "Upload" at bounding box center [298, 184] width 24 height 11
click at [0, 0] on input "Upload" at bounding box center [0, 0] width 0 height 0
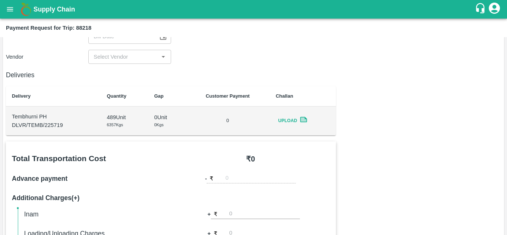
scroll to position [2, 0]
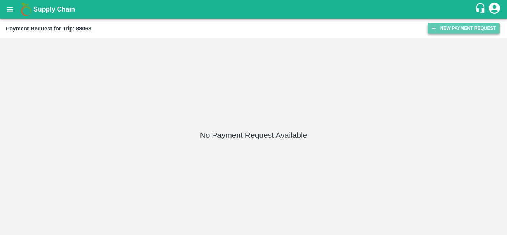
click at [451, 33] on button "New Payment Request" at bounding box center [464, 28] width 72 height 11
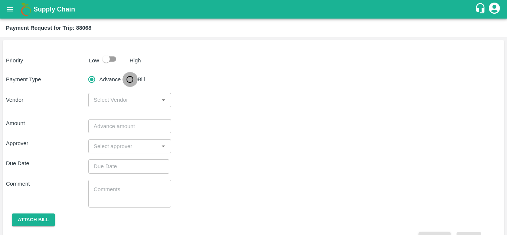
click at [129, 78] on input "Bill" at bounding box center [130, 79] width 15 height 15
radio input "true"
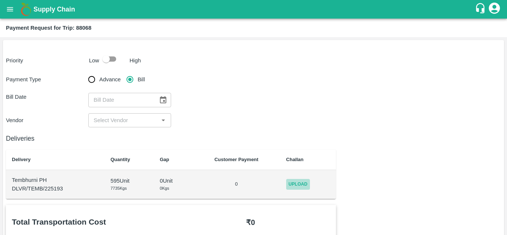
click at [301, 187] on span "Upload" at bounding box center [298, 184] width 24 height 11
click at [0, 0] on input "Upload" at bounding box center [0, 0] width 0 height 0
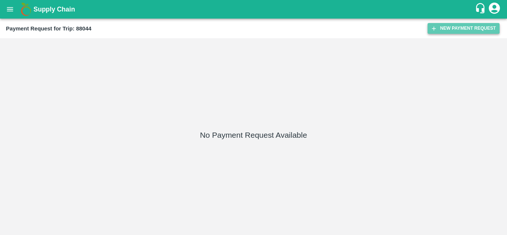
click at [457, 33] on button "New Payment Request" at bounding box center [464, 28] width 72 height 11
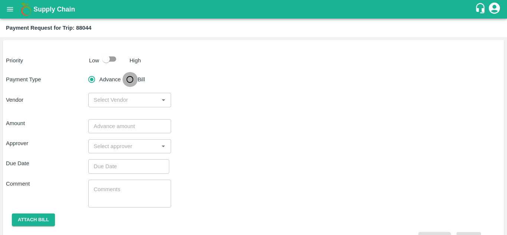
click at [131, 79] on input "Bill" at bounding box center [130, 79] width 15 height 15
radio input "true"
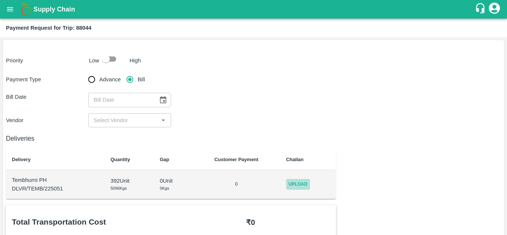
click at [298, 185] on span "Upload" at bounding box center [298, 184] width 24 height 11
click at [0, 0] on input "Upload" at bounding box center [0, 0] width 0 height 0
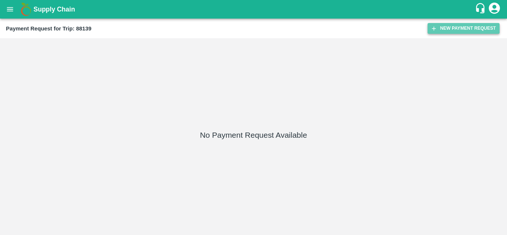
click at [472, 26] on button "New Payment Request" at bounding box center [464, 28] width 72 height 11
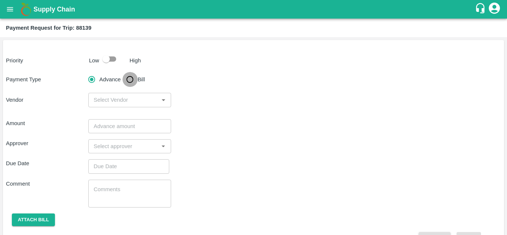
click at [133, 78] on input "Bill" at bounding box center [130, 79] width 15 height 15
radio input "true"
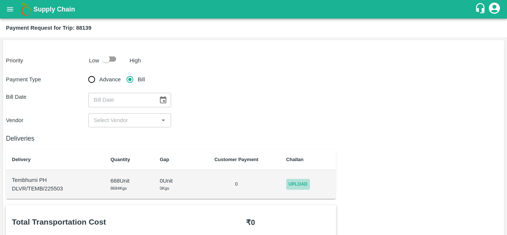
click at [293, 184] on span "Upload" at bounding box center [298, 184] width 24 height 11
click at [0, 0] on input "Upload" at bounding box center [0, 0] width 0 height 0
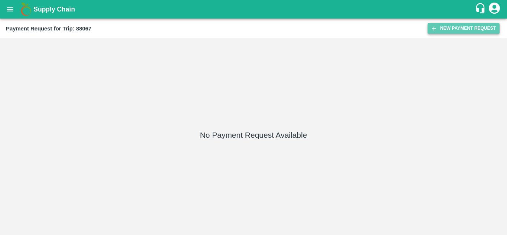
click at [468, 26] on button "New Payment Request" at bounding box center [464, 28] width 72 height 11
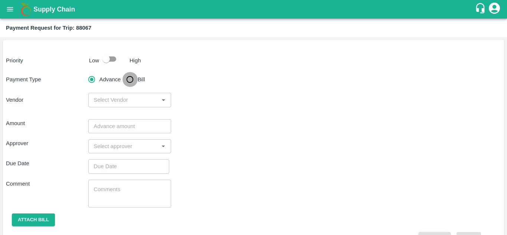
click at [130, 79] on input "Bill" at bounding box center [130, 79] width 15 height 15
radio input "true"
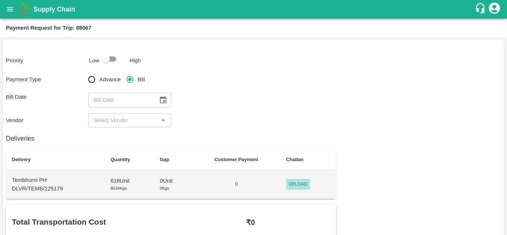
click at [299, 184] on span "Upload" at bounding box center [298, 184] width 24 height 11
click at [0, 0] on input "Upload" at bounding box center [0, 0] width 0 height 0
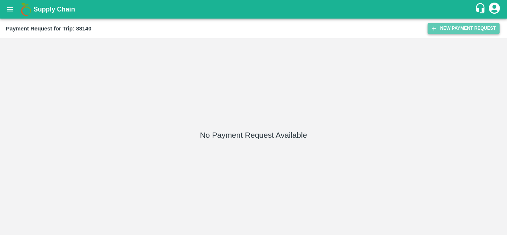
click at [463, 26] on button "New Payment Request" at bounding box center [464, 28] width 72 height 11
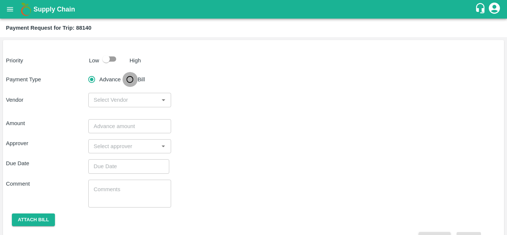
click at [129, 77] on input "Bill" at bounding box center [130, 79] width 15 height 15
radio input "true"
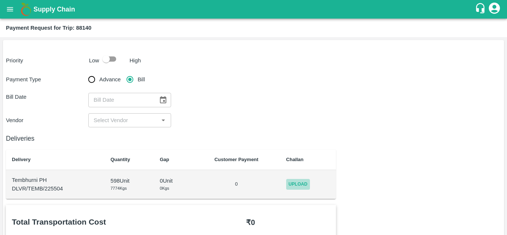
click at [290, 181] on span "Upload" at bounding box center [298, 184] width 24 height 11
click at [0, 0] on input "Upload" at bounding box center [0, 0] width 0 height 0
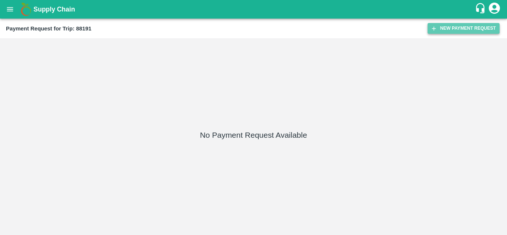
click at [462, 30] on button "New Payment Request" at bounding box center [464, 28] width 72 height 11
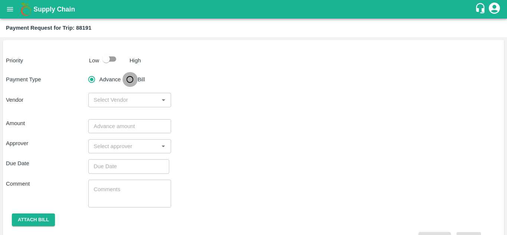
click at [127, 80] on input "Bill" at bounding box center [130, 79] width 15 height 15
radio input "true"
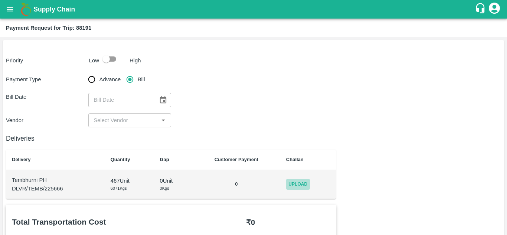
click at [309, 181] on span "Upload" at bounding box center [298, 184] width 24 height 11
click at [0, 0] on input "Upload" at bounding box center [0, 0] width 0 height 0
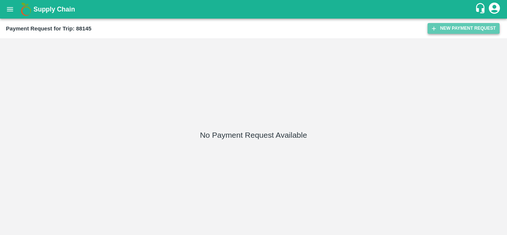
click at [455, 29] on button "New Payment Request" at bounding box center [464, 28] width 72 height 11
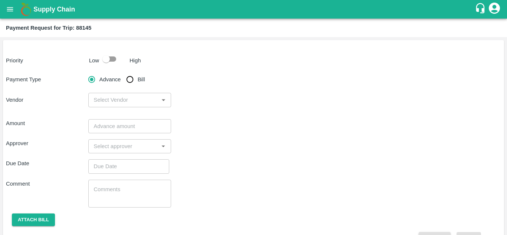
click at [131, 78] on input "Bill" at bounding box center [130, 79] width 15 height 15
radio input "true"
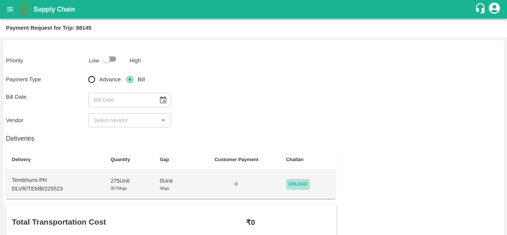
click at [299, 183] on span "Upload" at bounding box center [298, 184] width 24 height 11
click at [0, 0] on input "Upload" at bounding box center [0, 0] width 0 height 0
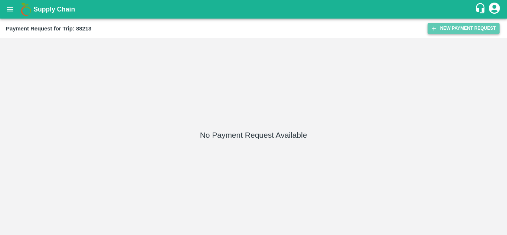
click at [462, 29] on button "New Payment Request" at bounding box center [464, 28] width 72 height 11
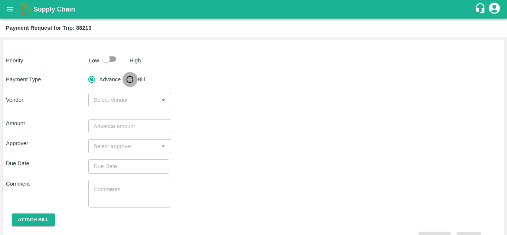
click at [127, 79] on input "Bill" at bounding box center [130, 79] width 15 height 15
radio input "true"
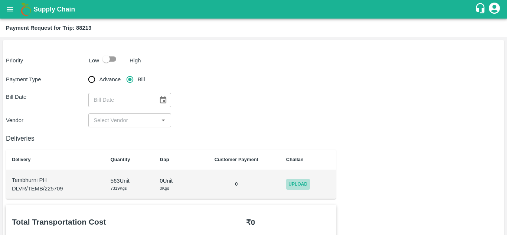
click at [286, 180] on span "Upload" at bounding box center [298, 184] width 24 height 11
click at [0, 0] on input "Upload" at bounding box center [0, 0] width 0 height 0
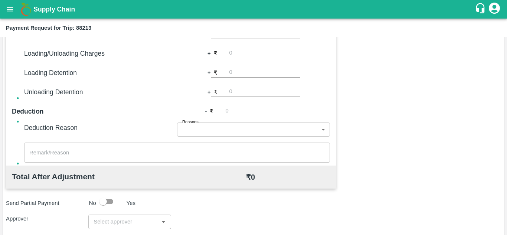
scroll to position [338, 0]
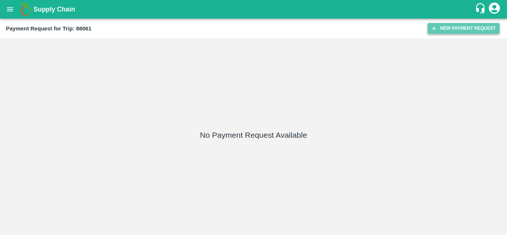
click at [467, 24] on button "New Payment Request" at bounding box center [464, 28] width 72 height 11
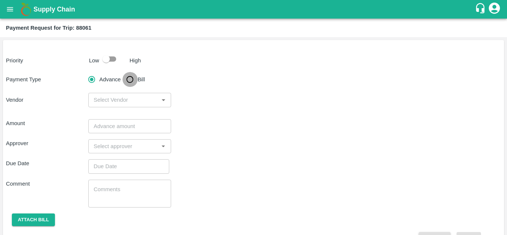
click at [129, 83] on input "Bill" at bounding box center [130, 79] width 15 height 15
radio input "true"
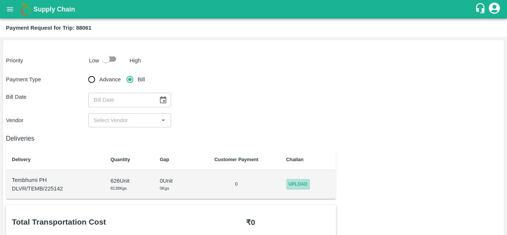
click at [307, 187] on span "Upload" at bounding box center [298, 184] width 24 height 11
click at [0, 0] on input "Upload" at bounding box center [0, 0] width 0 height 0
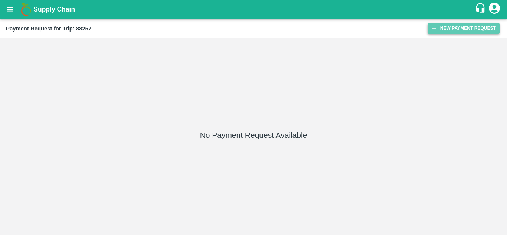
click at [458, 27] on button "New Payment Request" at bounding box center [464, 28] width 72 height 11
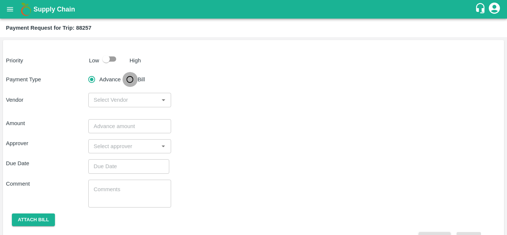
click at [133, 78] on input "Bill" at bounding box center [130, 79] width 15 height 15
radio input "true"
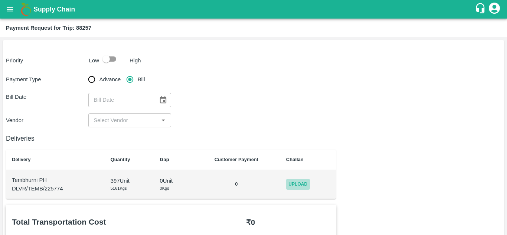
click at [303, 183] on span "Upload" at bounding box center [298, 184] width 24 height 11
click at [0, 0] on input "Upload" at bounding box center [0, 0] width 0 height 0
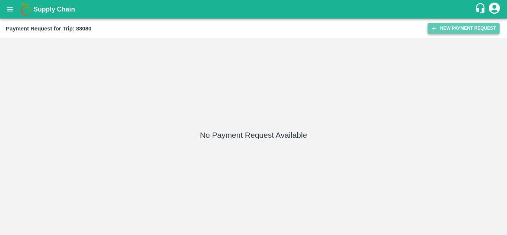
click at [459, 25] on button "New Payment Request" at bounding box center [464, 28] width 72 height 11
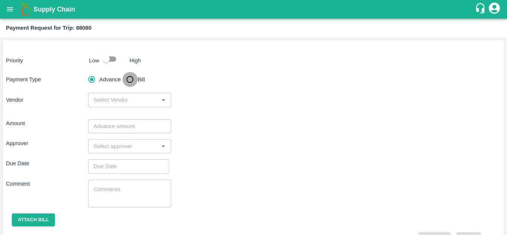
click at [131, 77] on input "Bill" at bounding box center [130, 79] width 15 height 15
radio input "true"
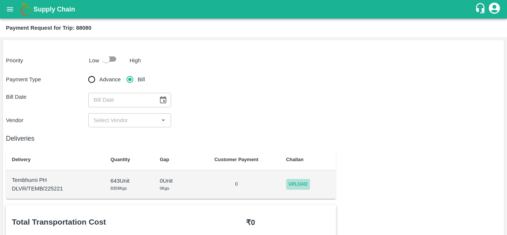
click at [305, 180] on span "Upload" at bounding box center [298, 184] width 24 height 11
click at [0, 0] on input "Upload" at bounding box center [0, 0] width 0 height 0
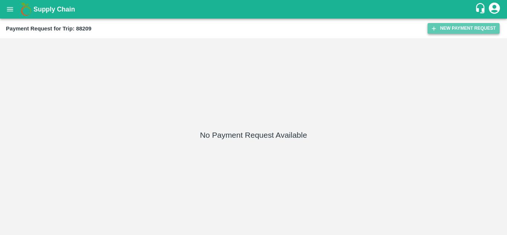
click at [459, 30] on button "New Payment Request" at bounding box center [464, 28] width 72 height 11
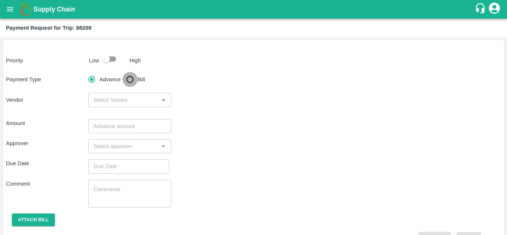
click at [133, 77] on input "Bill" at bounding box center [130, 79] width 15 height 15
radio input "true"
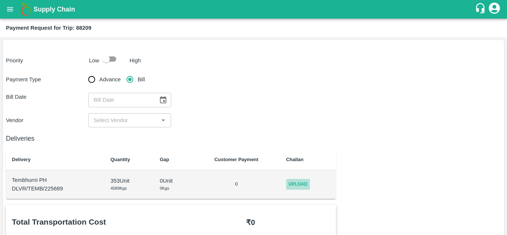
click at [297, 181] on span "Upload" at bounding box center [298, 184] width 24 height 11
click at [0, 0] on input "Upload" at bounding box center [0, 0] width 0 height 0
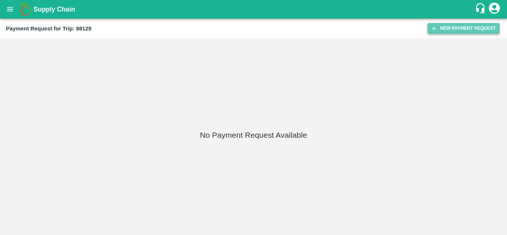
click at [473, 30] on button "New Payment Request" at bounding box center [464, 28] width 72 height 11
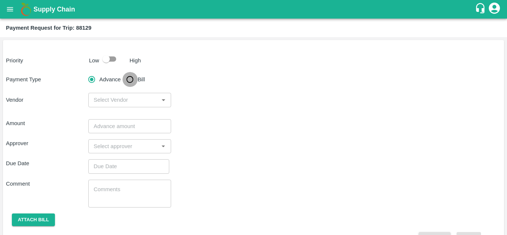
click at [130, 77] on input "Bill" at bounding box center [130, 79] width 15 height 15
radio input "true"
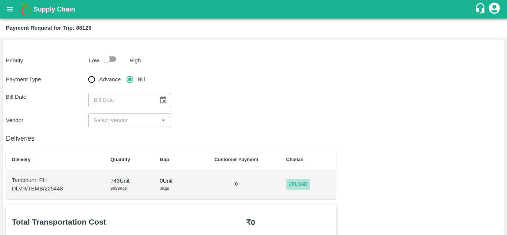
click at [295, 180] on span "Upload" at bounding box center [298, 184] width 24 height 11
click at [0, 0] on input "Upload" at bounding box center [0, 0] width 0 height 0
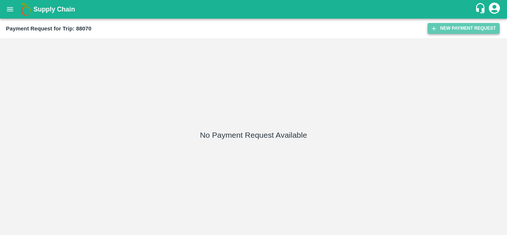
click at [452, 28] on button "New Payment Request" at bounding box center [464, 28] width 72 height 11
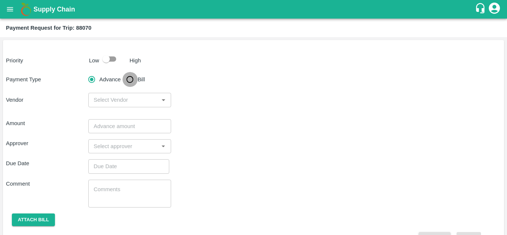
click at [130, 78] on input "Bill" at bounding box center [130, 79] width 15 height 15
radio input "true"
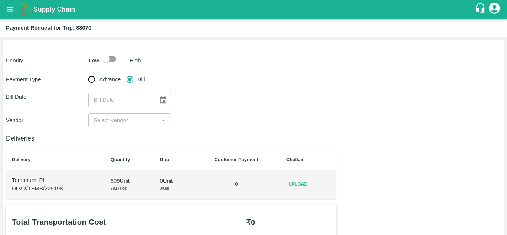
click at [305, 183] on span "Upload" at bounding box center [298, 184] width 24 height 11
click at [0, 0] on input "Upload" at bounding box center [0, 0] width 0 height 0
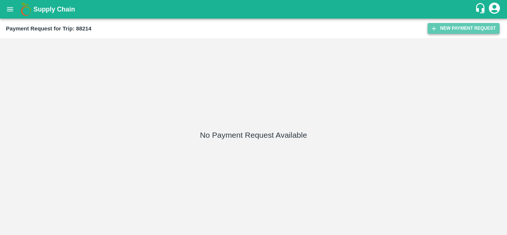
click at [455, 31] on button "New Payment Request" at bounding box center [464, 28] width 72 height 11
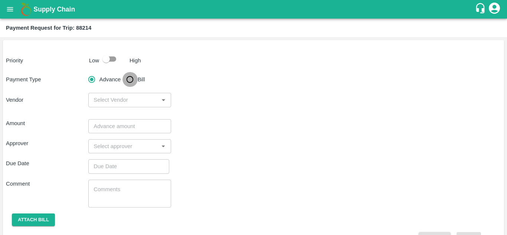
click at [131, 75] on input "Bill" at bounding box center [130, 79] width 15 height 15
radio input "true"
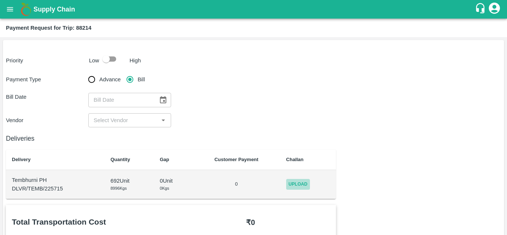
click at [298, 186] on span "Upload" at bounding box center [298, 184] width 24 height 11
click at [0, 0] on input "Upload" at bounding box center [0, 0] width 0 height 0
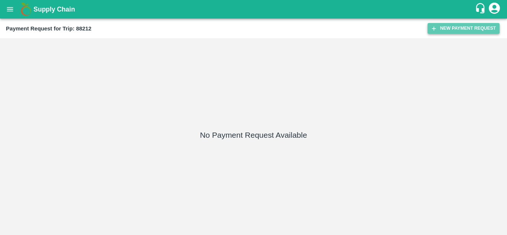
click at [462, 29] on button "New Payment Request" at bounding box center [464, 28] width 72 height 11
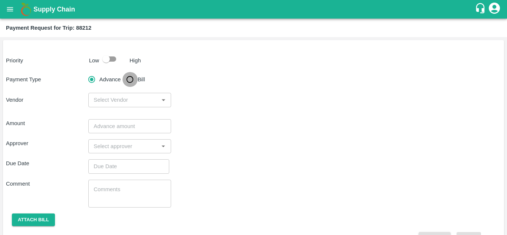
click at [126, 77] on input "Bill" at bounding box center [130, 79] width 15 height 15
radio input "true"
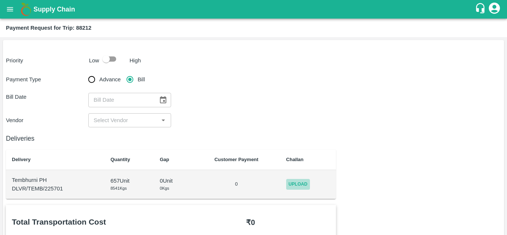
click at [294, 187] on span "Upload" at bounding box center [298, 184] width 24 height 11
click at [0, 0] on input "Upload" at bounding box center [0, 0] width 0 height 0
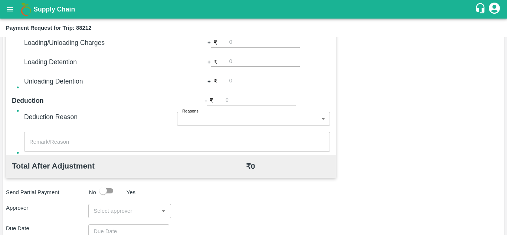
scroll to position [338, 0]
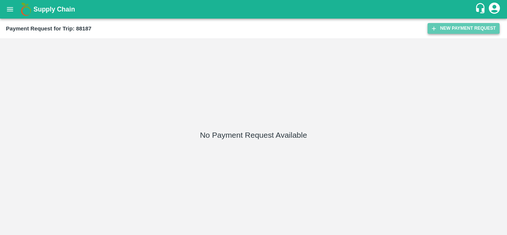
click at [468, 30] on button "New Payment Request" at bounding box center [464, 28] width 72 height 11
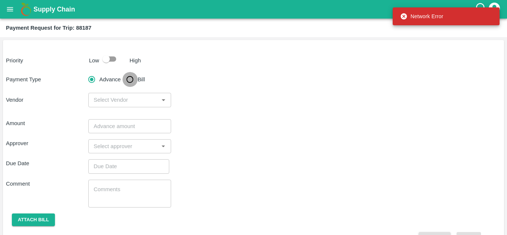
click at [130, 79] on input "Bill" at bounding box center [130, 79] width 15 height 15
radio input "true"
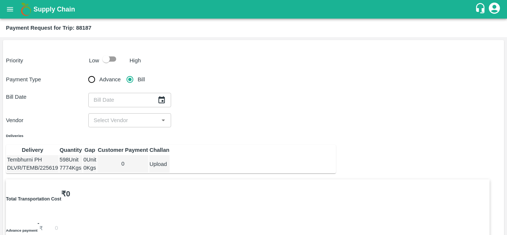
click at [170, 173] on td "Upload" at bounding box center [159, 163] width 21 height 17
click at [167, 168] on span "Upload" at bounding box center [158, 164] width 17 height 8
click at [0, 0] on input "Upload" at bounding box center [0, 0] width 0 height 0
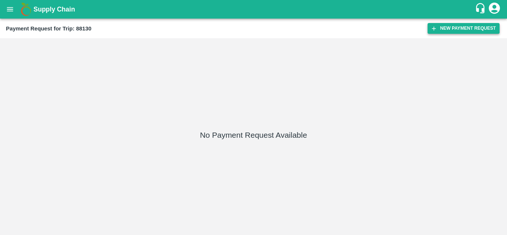
click at [457, 26] on button "New Payment Request" at bounding box center [464, 28] width 72 height 11
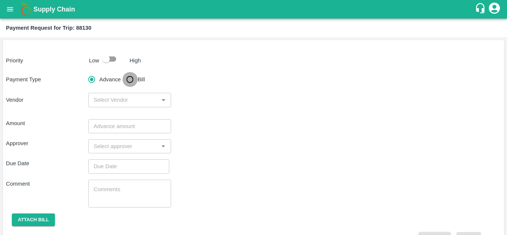
click at [130, 76] on input "Bill" at bounding box center [130, 79] width 15 height 15
radio input "true"
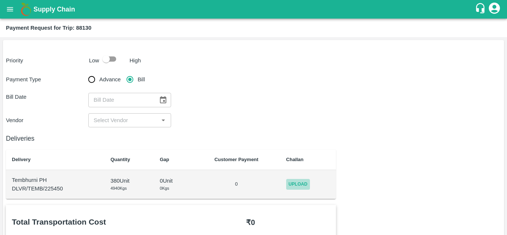
click at [295, 184] on span "Upload" at bounding box center [298, 184] width 24 height 11
click at [0, 0] on input "Upload" at bounding box center [0, 0] width 0 height 0
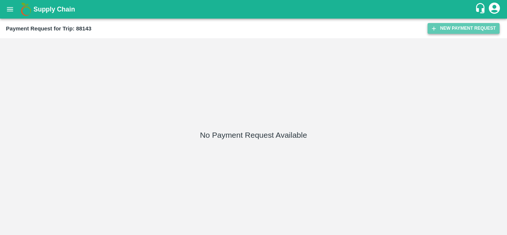
click at [455, 27] on button "New Payment Request" at bounding box center [464, 28] width 72 height 11
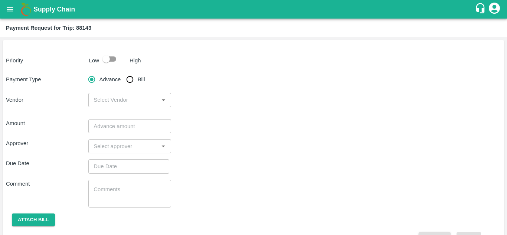
click at [130, 79] on input "Bill" at bounding box center [130, 79] width 15 height 15
radio input "true"
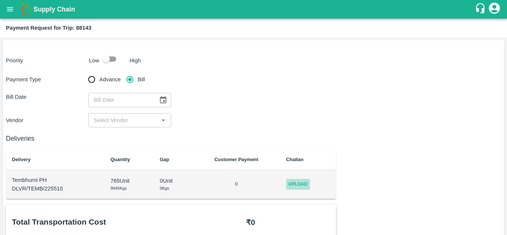
click at [298, 182] on span "Upload" at bounding box center [298, 184] width 24 height 11
click at [0, 0] on input "Upload" at bounding box center [0, 0] width 0 height 0
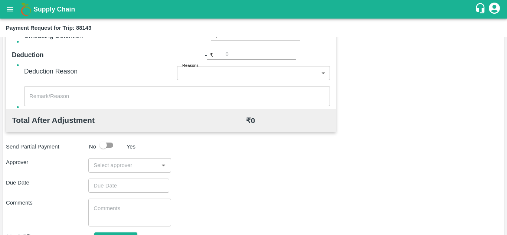
scroll to position [338, 0]
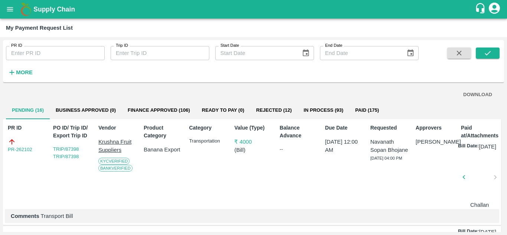
click at [221, 66] on div "PR ID PR ID Trip ID Trip ID Start Date Start Date End Date End Date More" at bounding box center [209, 59] width 419 height 39
click at [142, 78] on div "PR ID PR ID Trip ID Trip ID Start Date Start Date End Date End Date More" at bounding box center [209, 59] width 419 height 39
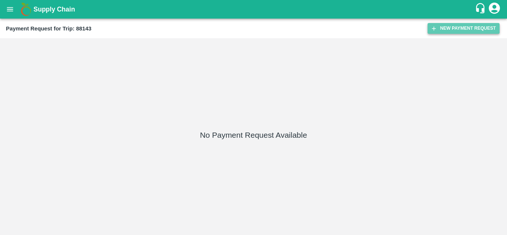
click at [464, 24] on button "New Payment Request" at bounding box center [464, 28] width 72 height 11
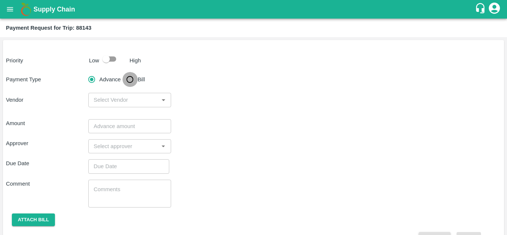
click at [131, 77] on input "Bill" at bounding box center [130, 79] width 15 height 15
radio input "true"
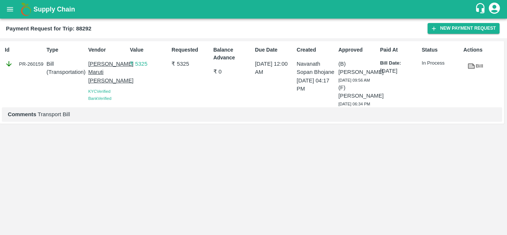
click at [460, 23] on div "Payment Request for Trip: 88292 New Payment Request" at bounding box center [253, 29] width 507 height 20
click at [451, 24] on button "New Payment Request" at bounding box center [464, 28] width 72 height 11
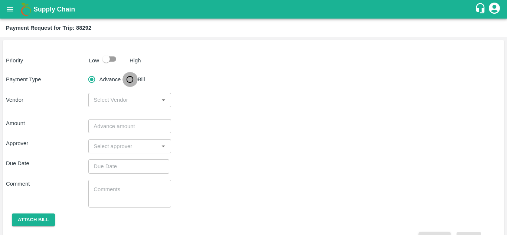
click at [129, 81] on input "Bill" at bounding box center [130, 79] width 15 height 15
radio input "true"
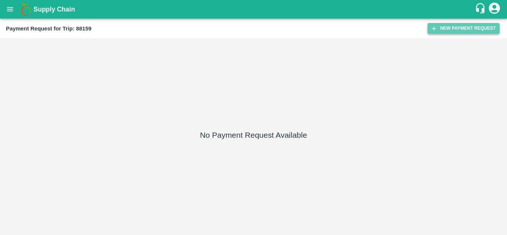
click at [460, 28] on button "New Payment Request" at bounding box center [464, 28] width 72 height 11
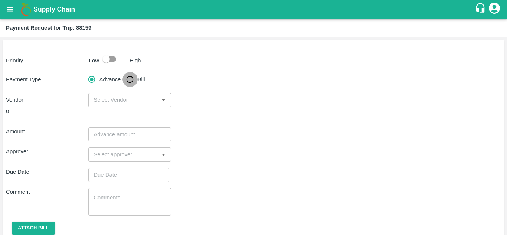
click at [134, 79] on input "Bill" at bounding box center [130, 79] width 15 height 15
radio input "true"
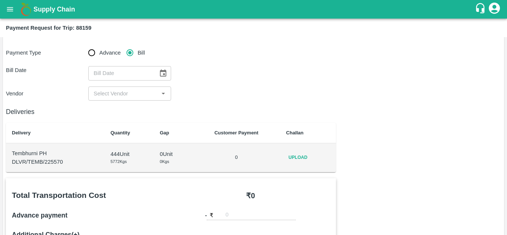
scroll to position [28, 0]
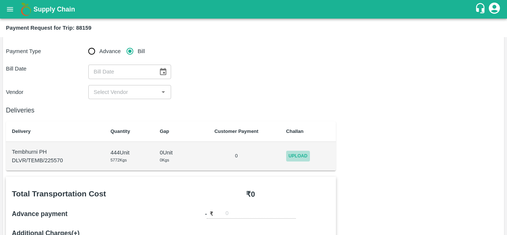
click at [301, 151] on span "Upload" at bounding box center [298, 156] width 24 height 11
click at [0, 0] on input "Upload" at bounding box center [0, 0] width 0 height 0
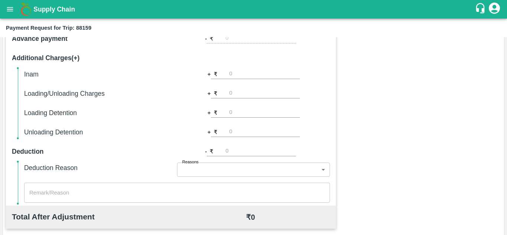
scroll to position [198, 0]
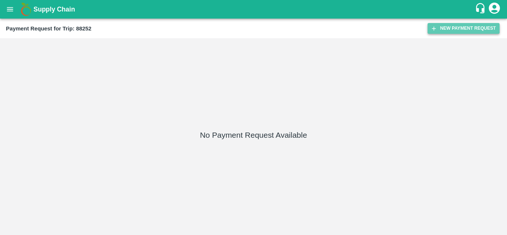
click at [460, 29] on button "New Payment Request" at bounding box center [464, 28] width 72 height 11
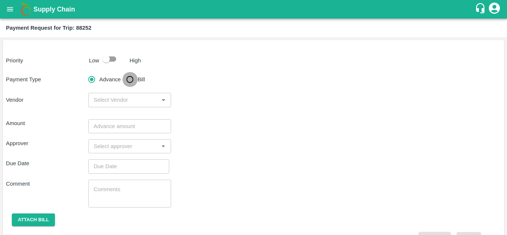
click at [130, 72] on input "Bill" at bounding box center [130, 79] width 15 height 15
radio input "true"
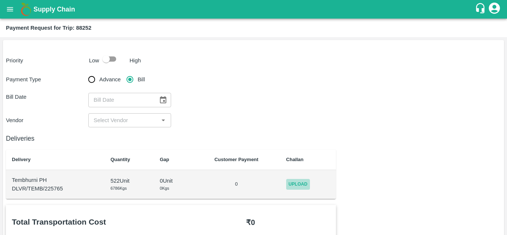
click at [298, 185] on span "Upload" at bounding box center [298, 184] width 24 height 11
click at [0, 0] on input "Upload" at bounding box center [0, 0] width 0 height 0
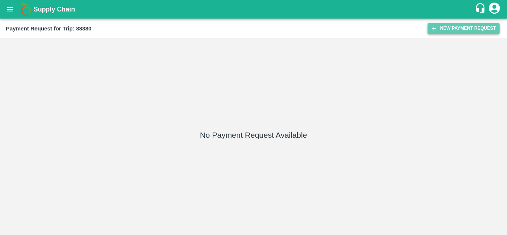
click at [468, 33] on button "New Payment Request" at bounding box center [464, 28] width 72 height 11
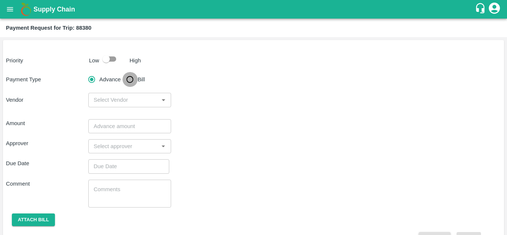
click at [132, 81] on input "Bill" at bounding box center [130, 79] width 15 height 15
radio input "true"
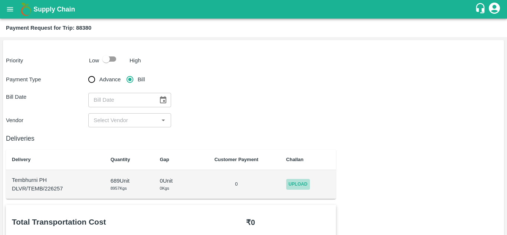
click at [296, 185] on span "Upload" at bounding box center [298, 184] width 24 height 11
click at [0, 0] on input "Upload" at bounding box center [0, 0] width 0 height 0
